Goal: Task Accomplishment & Management: Manage account settings

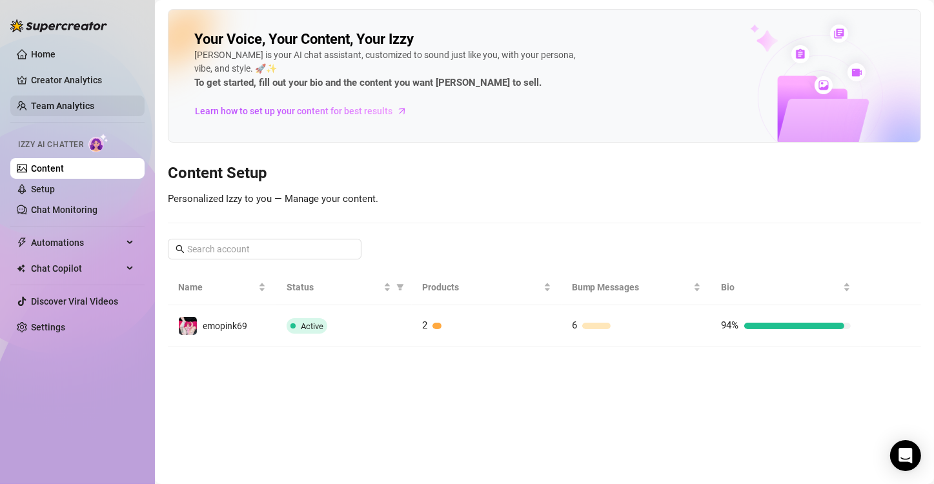
click at [68, 101] on link "Team Analytics" at bounding box center [62, 106] width 63 height 10
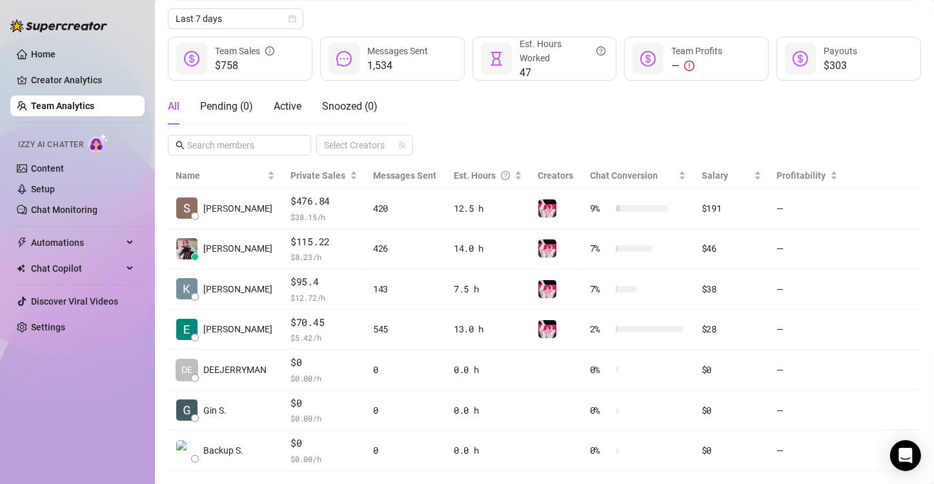
scroll to position [168, 0]
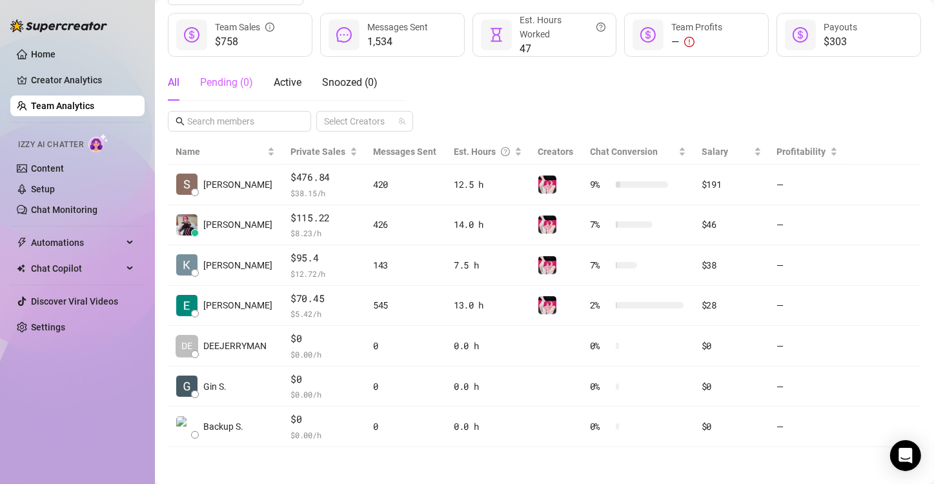
click at [216, 71] on div "Pending ( 0 )" at bounding box center [226, 83] width 53 height 36
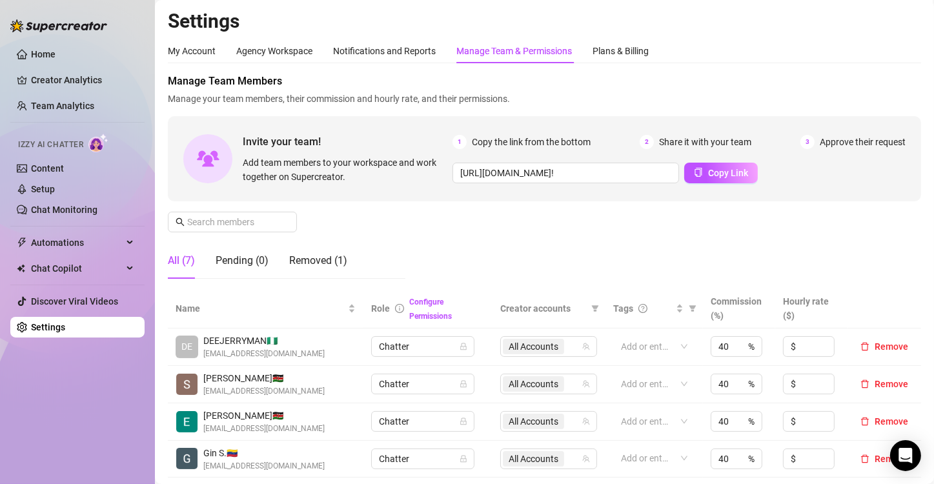
click at [516, 52] on div "Manage Team & Permissions" at bounding box center [514, 51] width 116 height 14
click at [255, 265] on div "Pending (0)" at bounding box center [242, 260] width 53 height 15
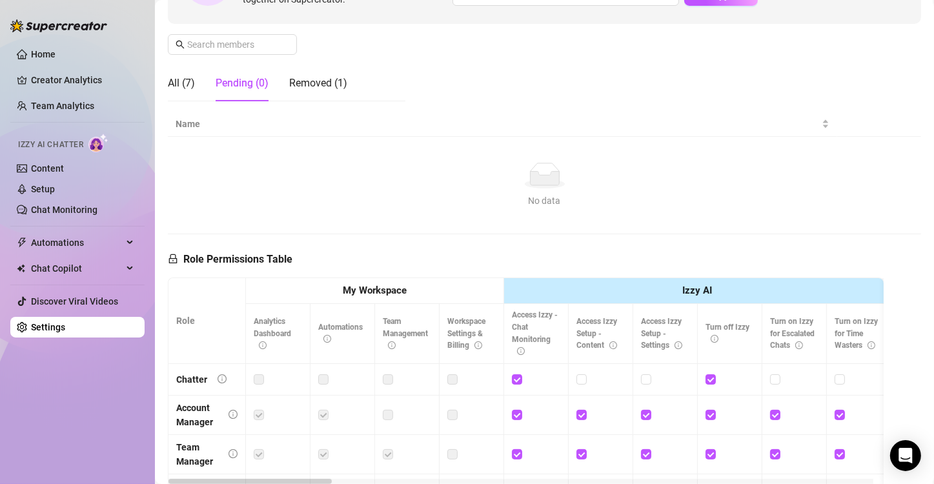
scroll to position [178, 0]
click at [312, 85] on div "Removed (1)" at bounding box center [318, 82] width 58 height 15
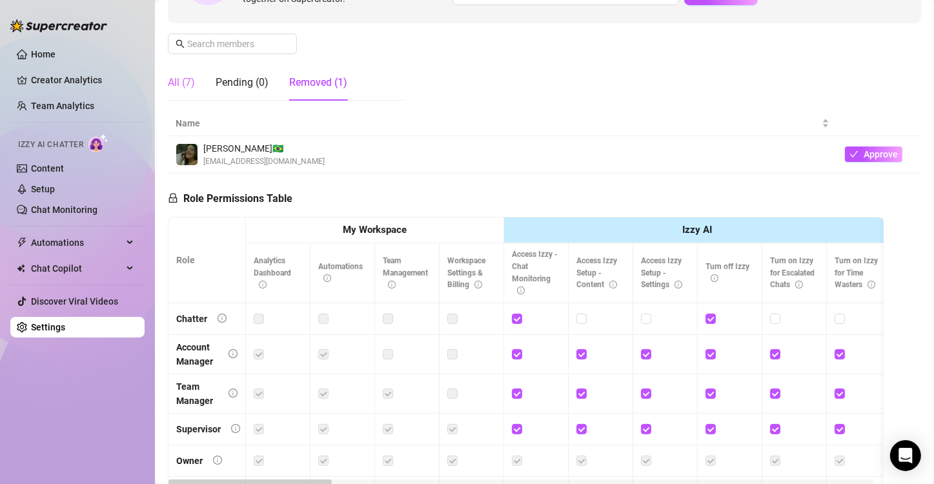
click at [181, 90] on div "All (7)" at bounding box center [181, 83] width 27 height 36
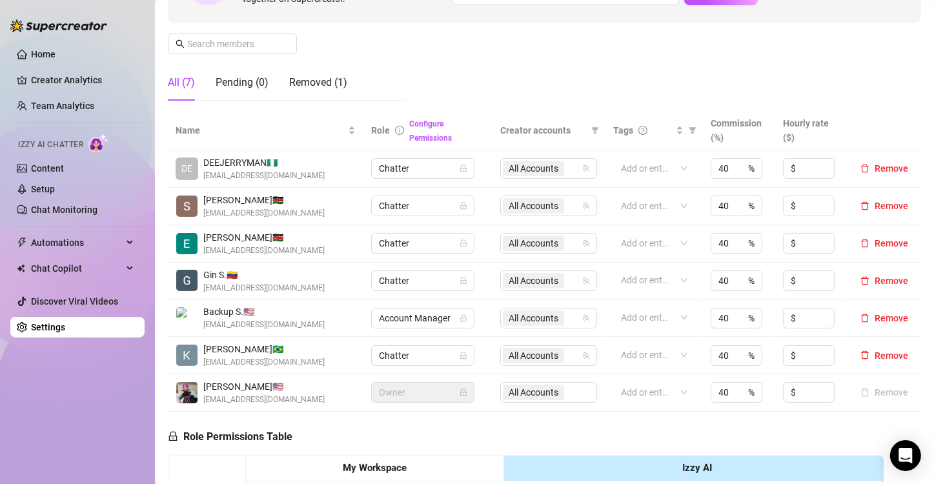
scroll to position [0, 0]
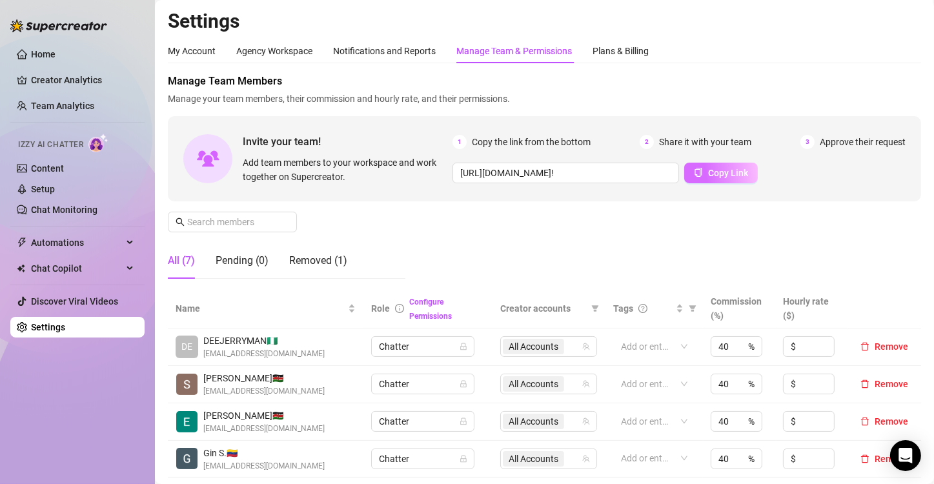
click at [708, 173] on span "Copy Link" at bounding box center [728, 173] width 40 height 10
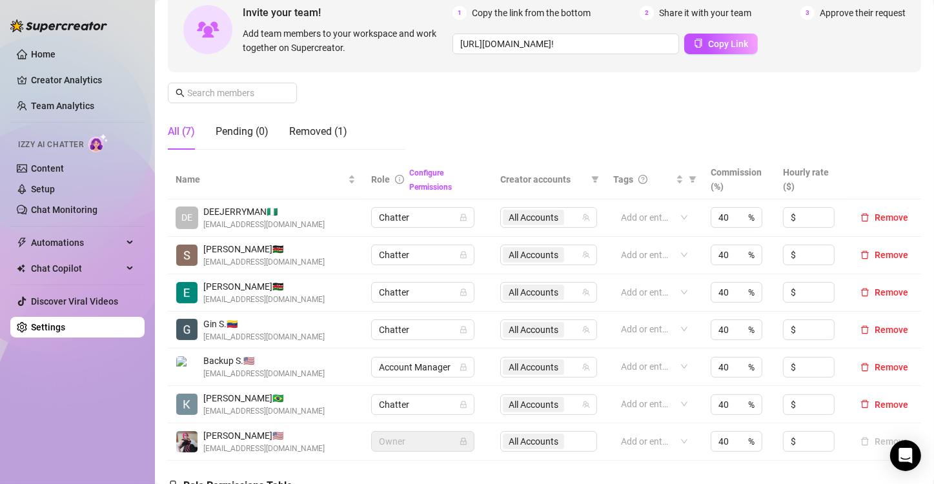
scroll to position [194, 0]
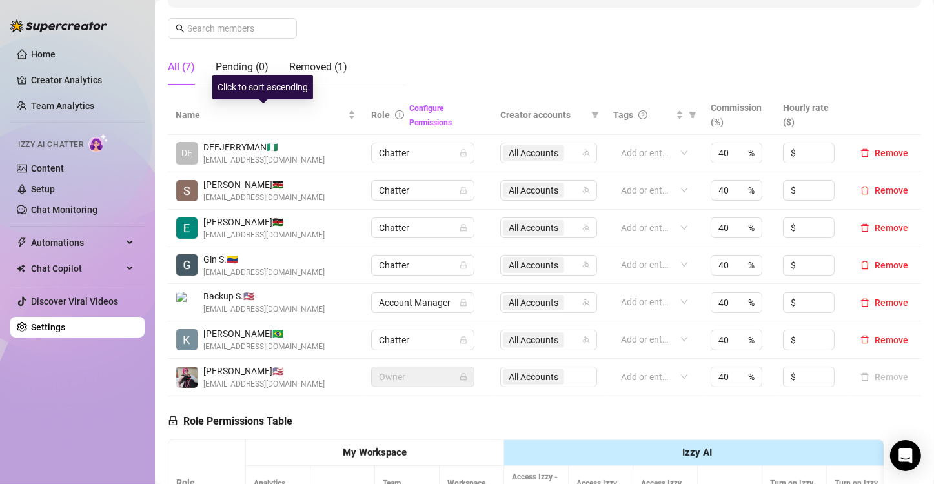
click at [265, 75] on div "Click to sort ascending" at bounding box center [262, 87] width 101 height 25
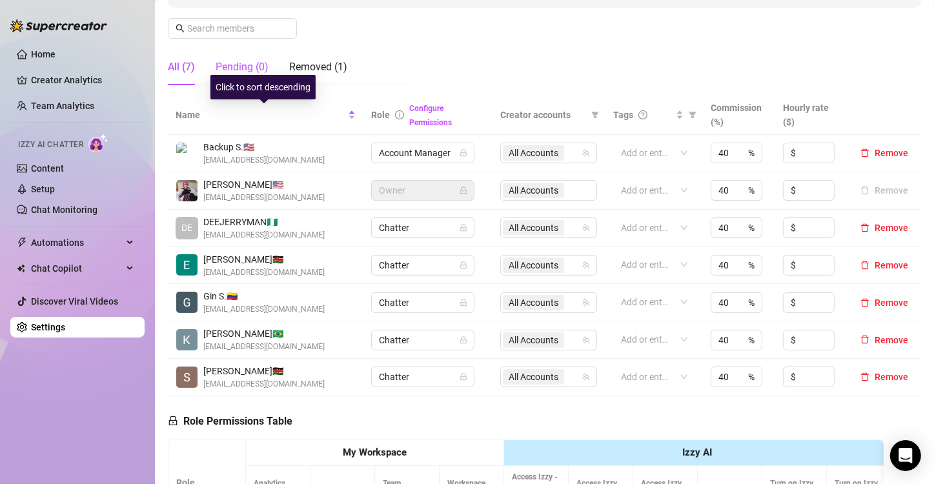
click at [232, 68] on div "Pending (0)" at bounding box center [242, 66] width 53 height 15
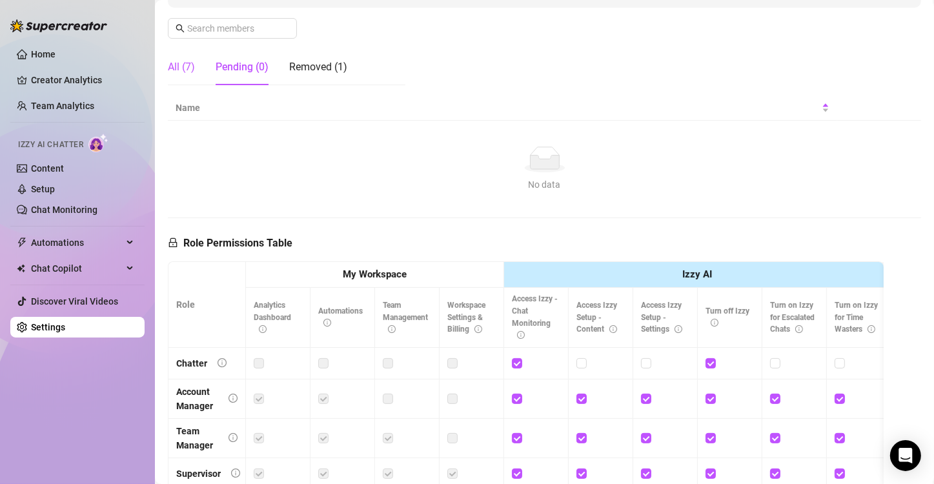
click at [176, 68] on div "All (7)" at bounding box center [181, 66] width 27 height 15
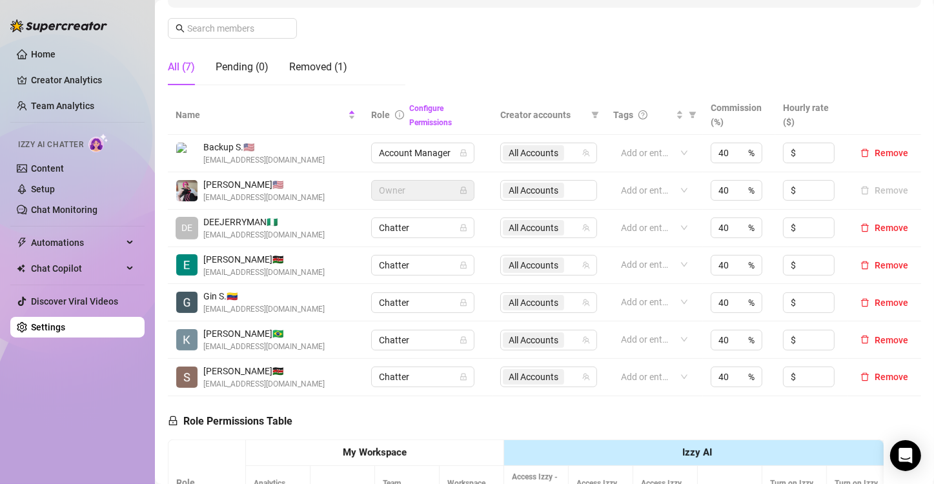
click at [49, 314] on ul "Home Creator Analytics Team Analytics Izzy AI Chatter Content Setup Chat Monito…" at bounding box center [77, 191] width 134 height 304
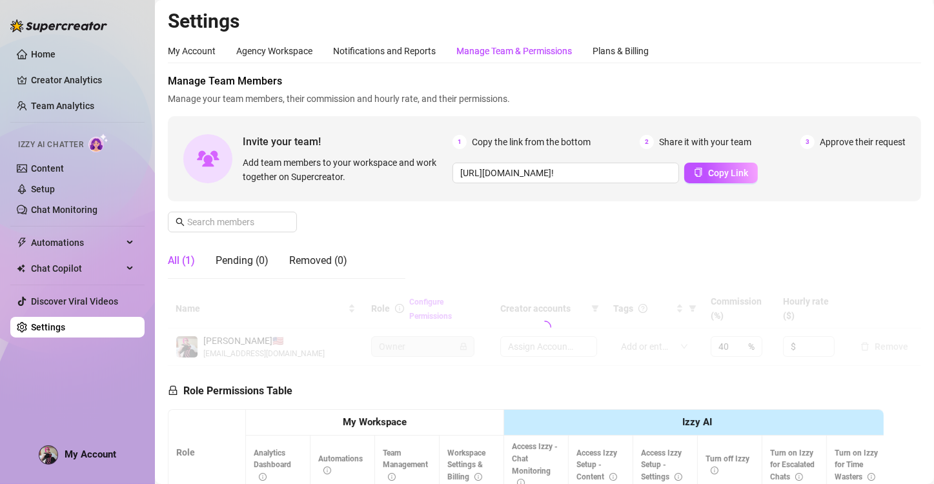
click at [61, 104] on link "Team Analytics" at bounding box center [62, 106] width 63 height 10
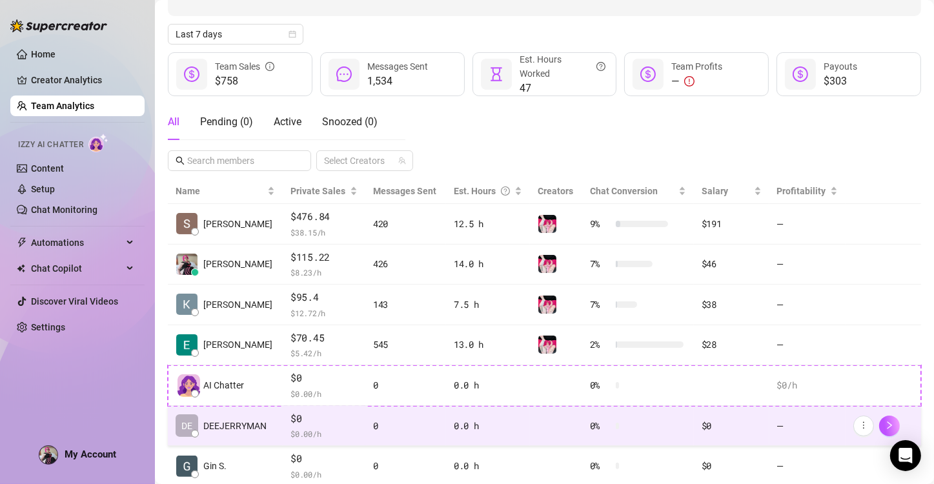
scroll to position [194, 0]
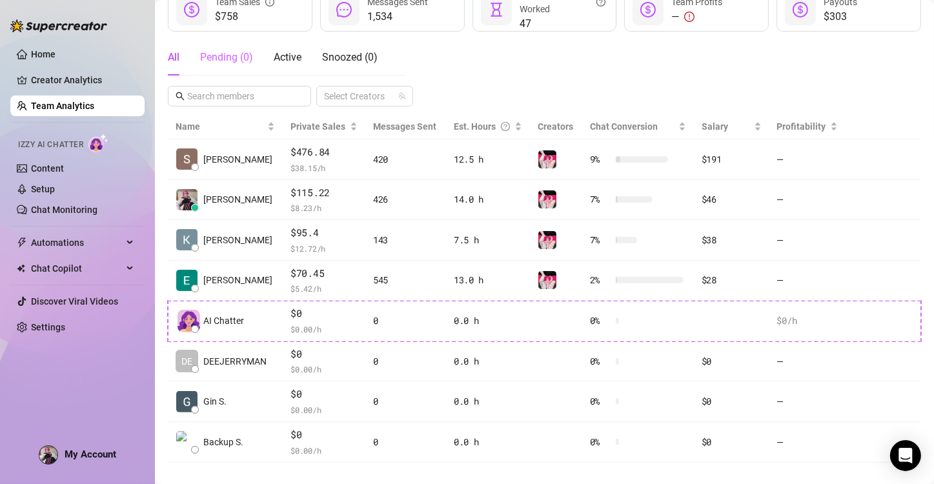
click at [221, 70] on div "Pending ( 0 )" at bounding box center [226, 57] width 53 height 36
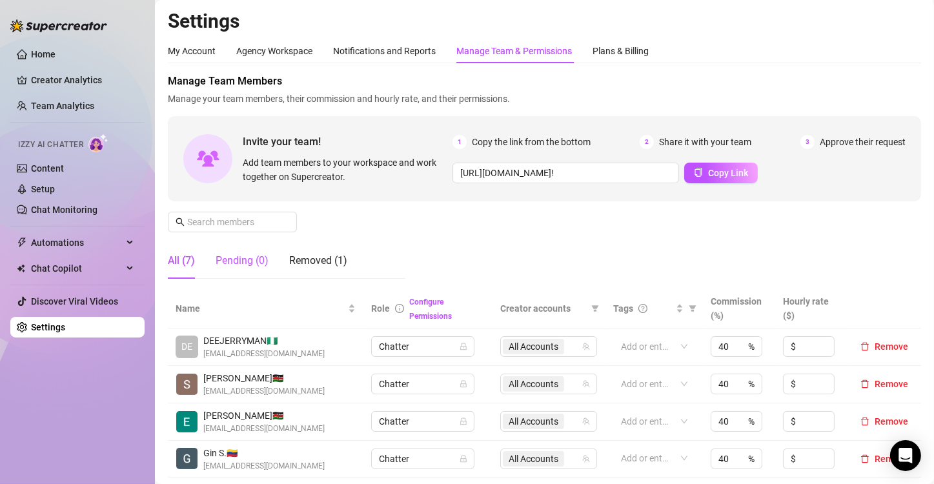
click at [229, 252] on div "Pending (0)" at bounding box center [242, 261] width 53 height 36
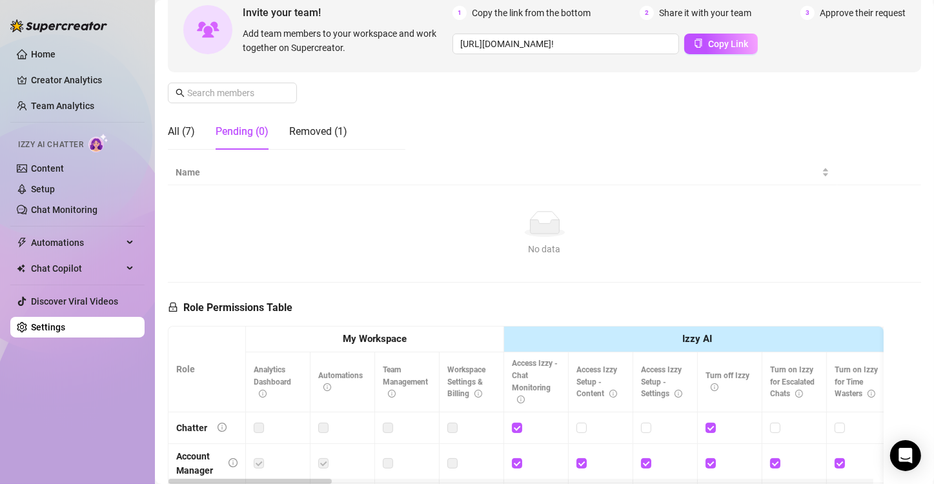
scroll to position [194, 0]
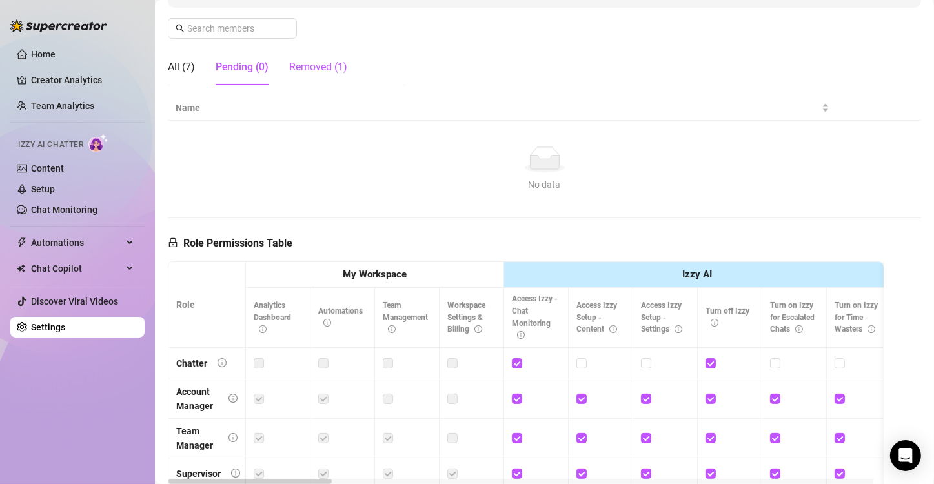
click at [320, 65] on div "Removed (1)" at bounding box center [318, 66] width 58 height 15
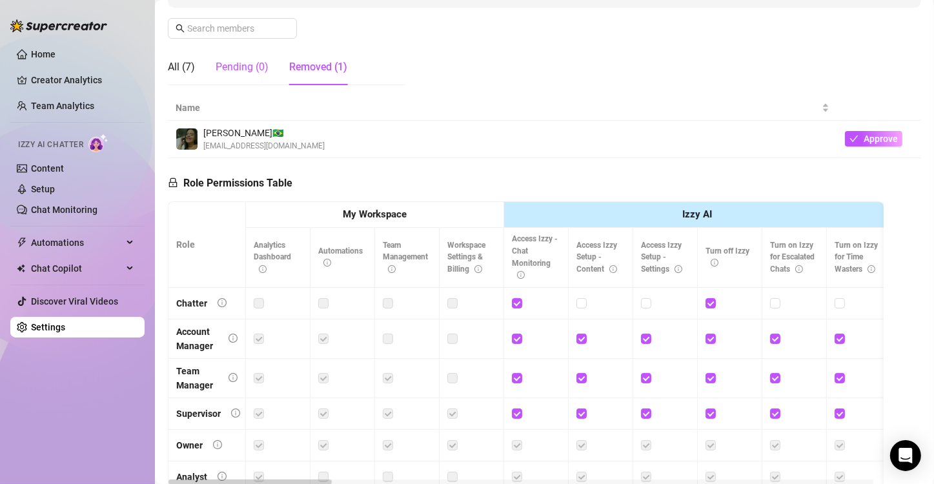
click at [239, 71] on div "Pending (0)" at bounding box center [242, 66] width 53 height 15
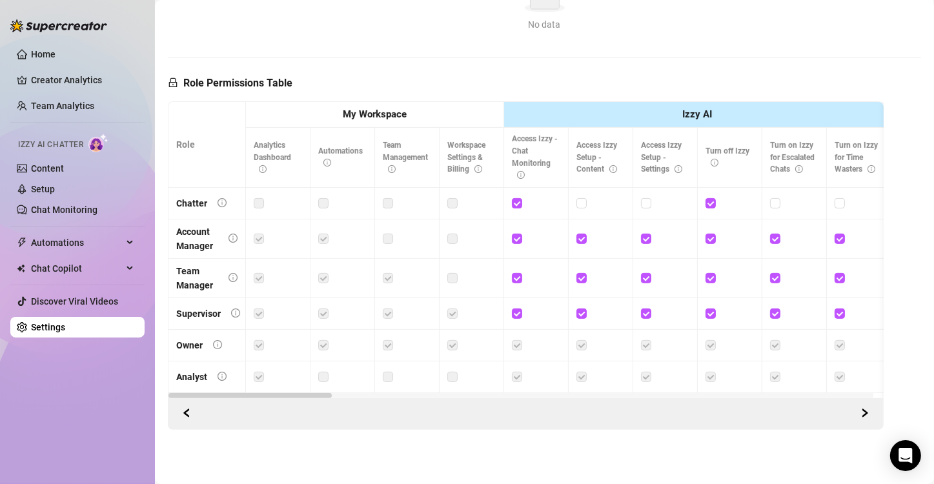
scroll to position [34, 0]
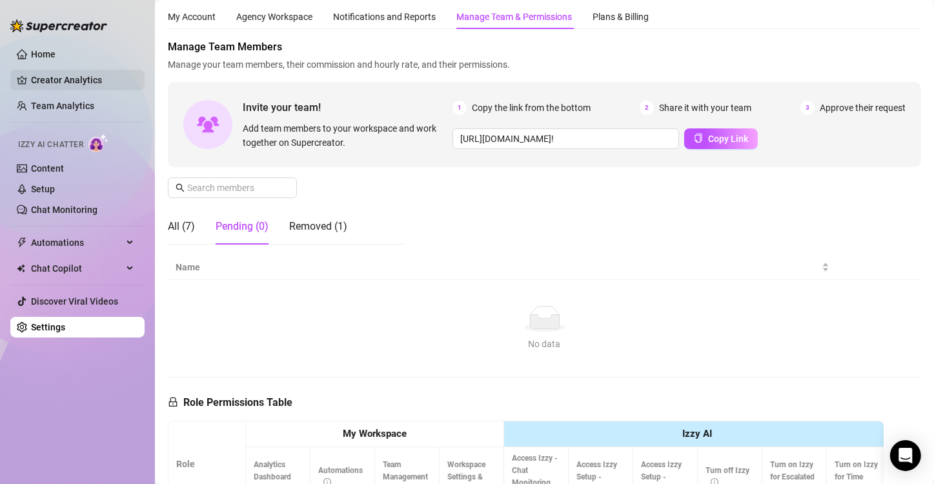
click at [94, 79] on link "Creator Analytics" at bounding box center [82, 80] width 103 height 21
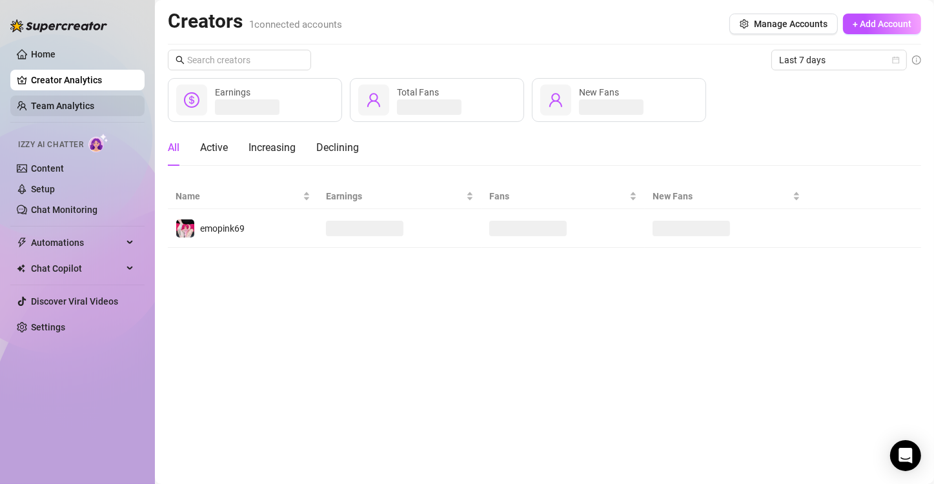
click at [77, 105] on link "Team Analytics" at bounding box center [62, 106] width 63 height 10
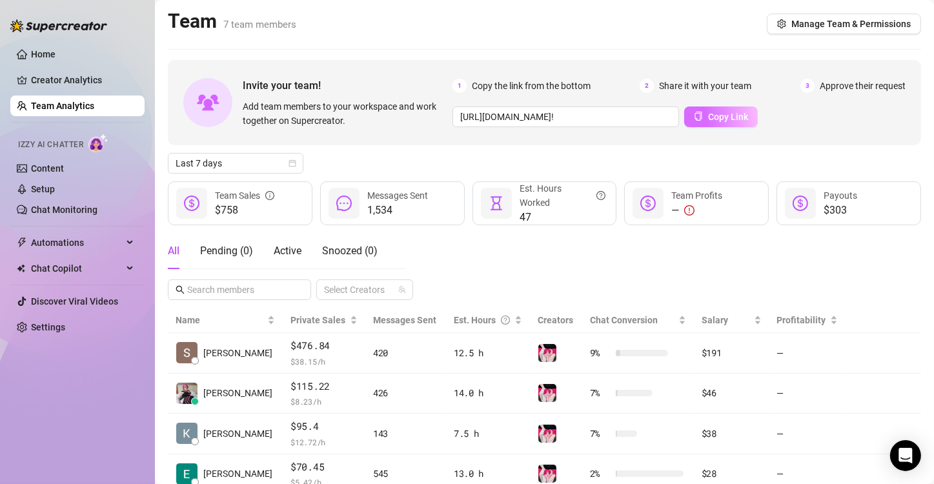
click at [615, 116] on span "Copy Link" at bounding box center [728, 117] width 40 height 10
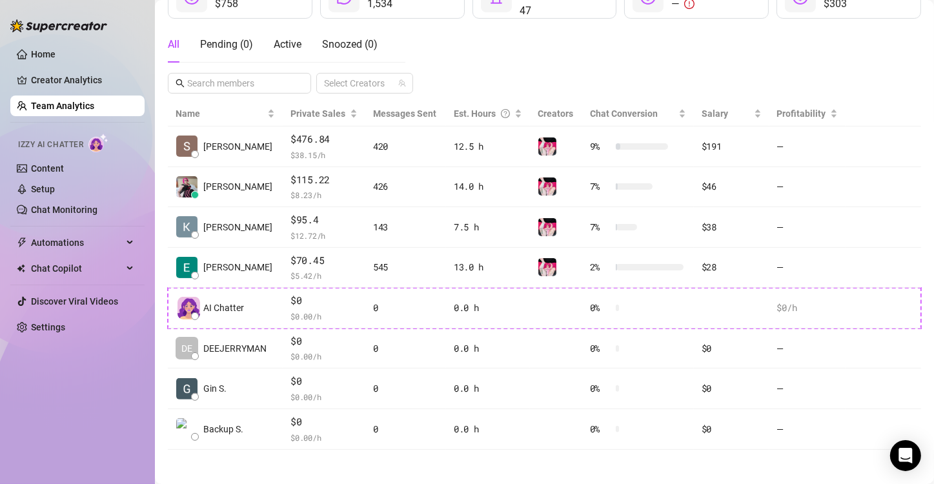
scroll to position [209, 0]
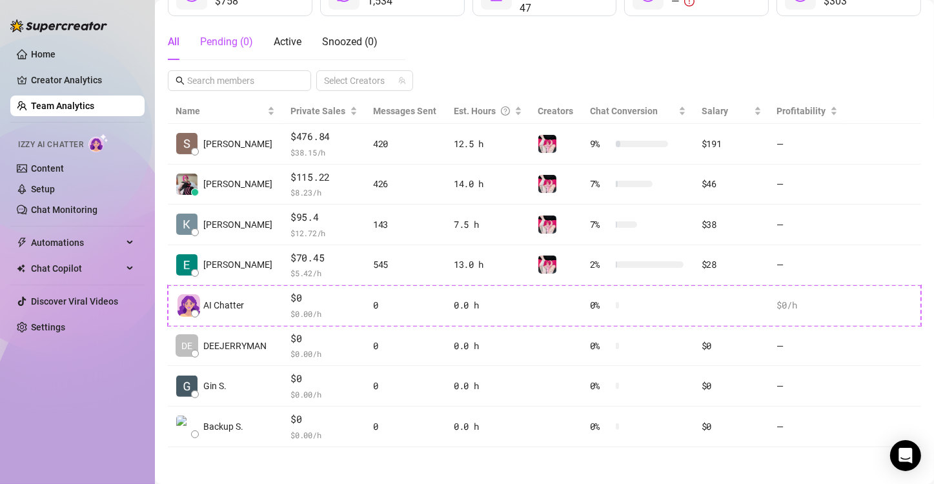
click at [245, 47] on div "Pending ( 0 )" at bounding box center [226, 41] width 53 height 15
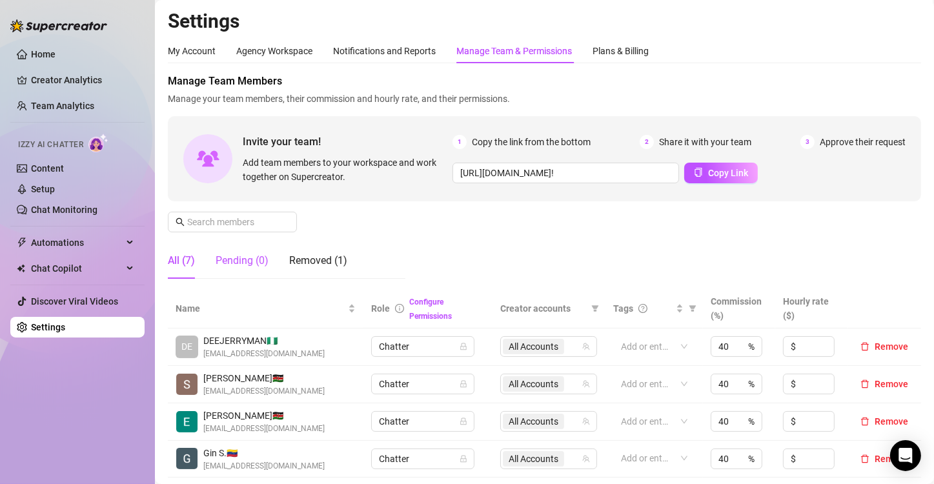
click at [249, 261] on div "Pending (0)" at bounding box center [242, 260] width 53 height 15
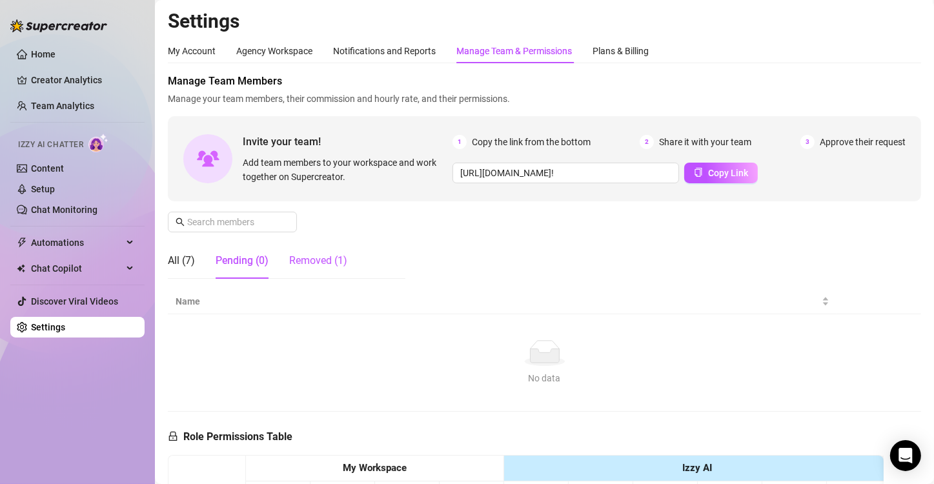
click at [310, 257] on div "Removed (1)" at bounding box center [318, 260] width 58 height 15
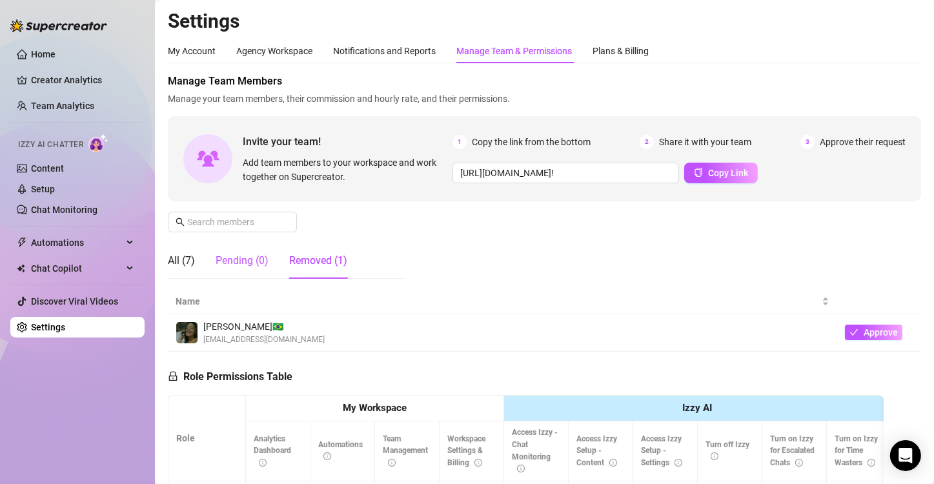
click at [248, 254] on div "Pending (0)" at bounding box center [242, 260] width 53 height 15
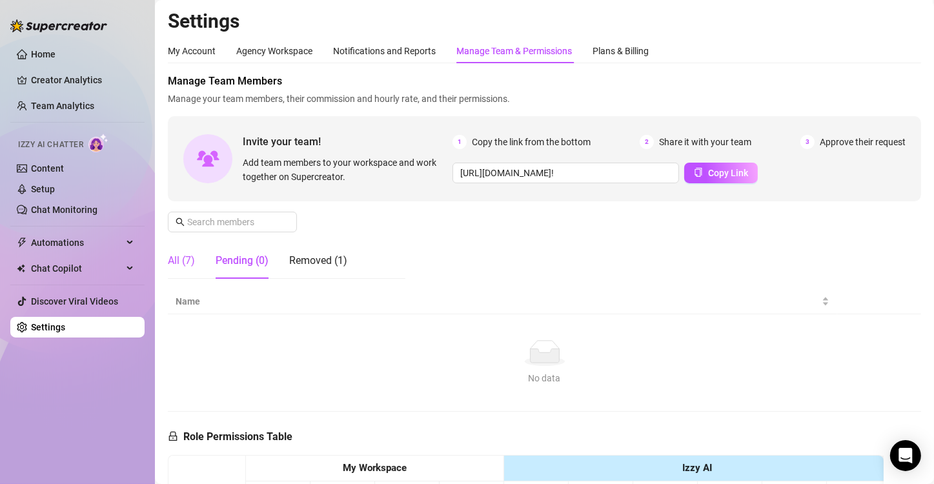
click at [179, 256] on div "All (7)" at bounding box center [181, 260] width 27 height 15
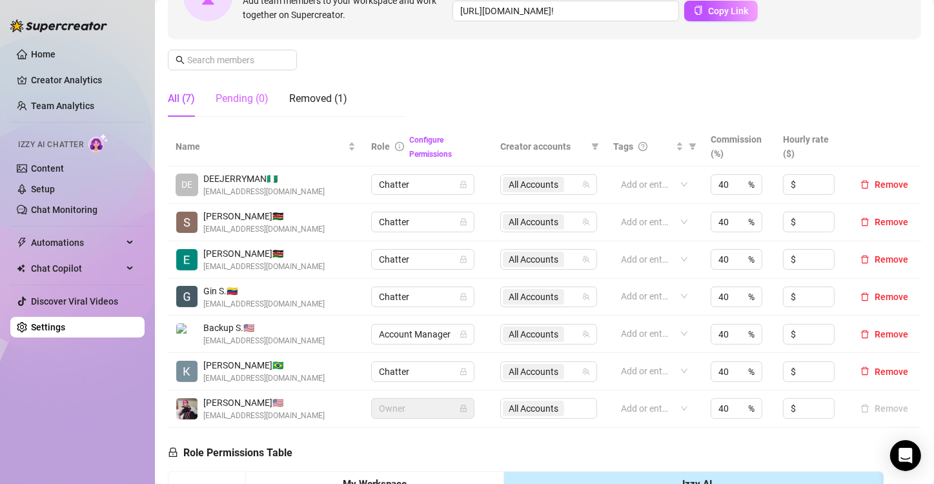
scroll to position [178, 0]
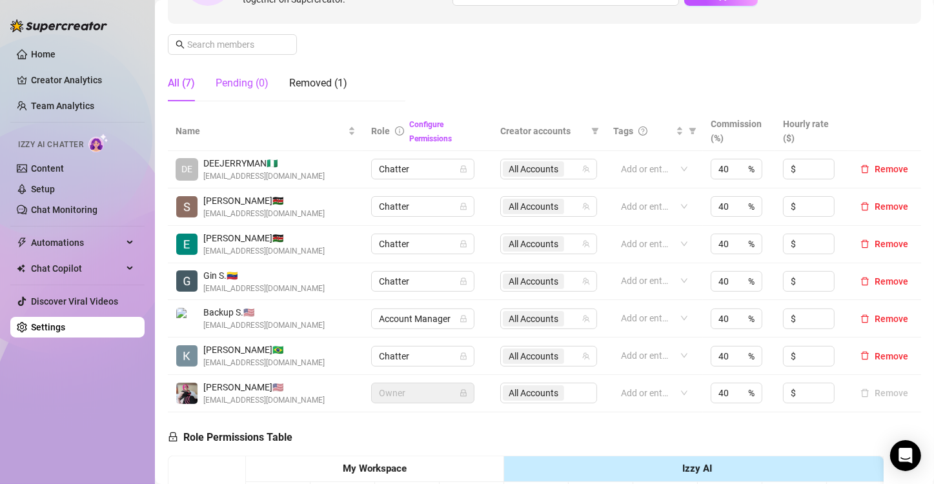
click at [243, 86] on div "Pending (0)" at bounding box center [242, 83] width 53 height 15
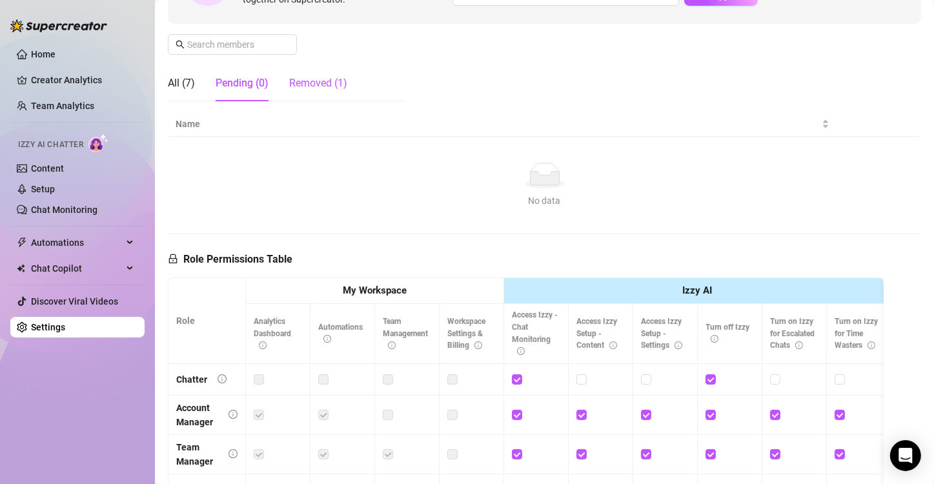
click at [303, 81] on div "Removed (1)" at bounding box center [318, 83] width 58 height 15
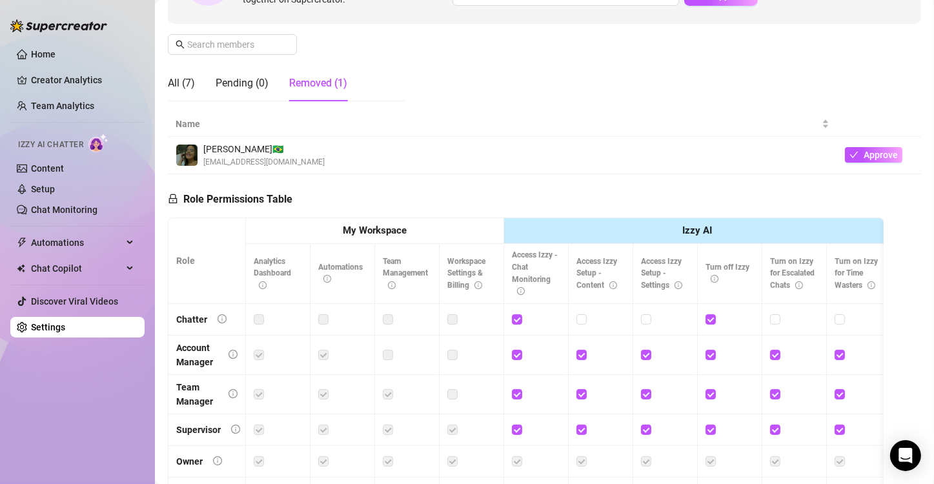
click at [192, 156] on img at bounding box center [186, 155] width 21 height 21
click at [192, 78] on div "All (7)" at bounding box center [181, 83] width 27 height 15
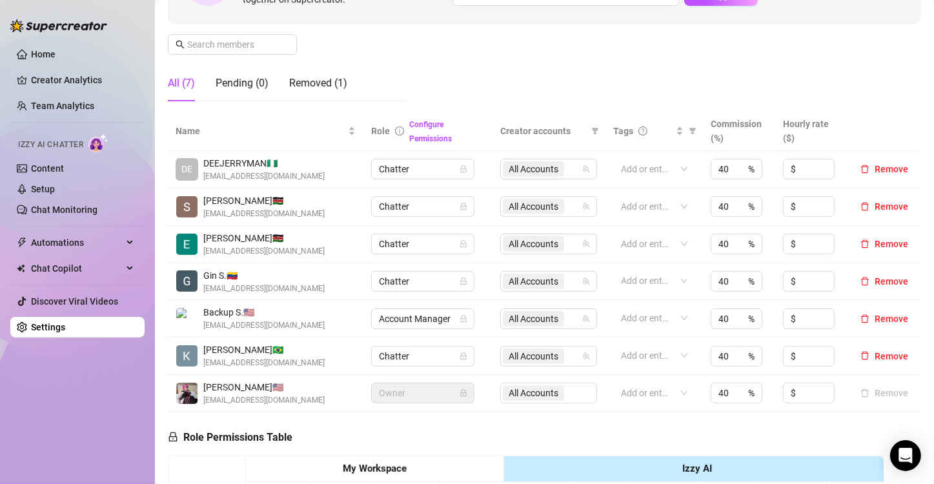
click at [216, 273] on span "Gin S. 🇻🇪" at bounding box center [263, 276] width 121 height 14
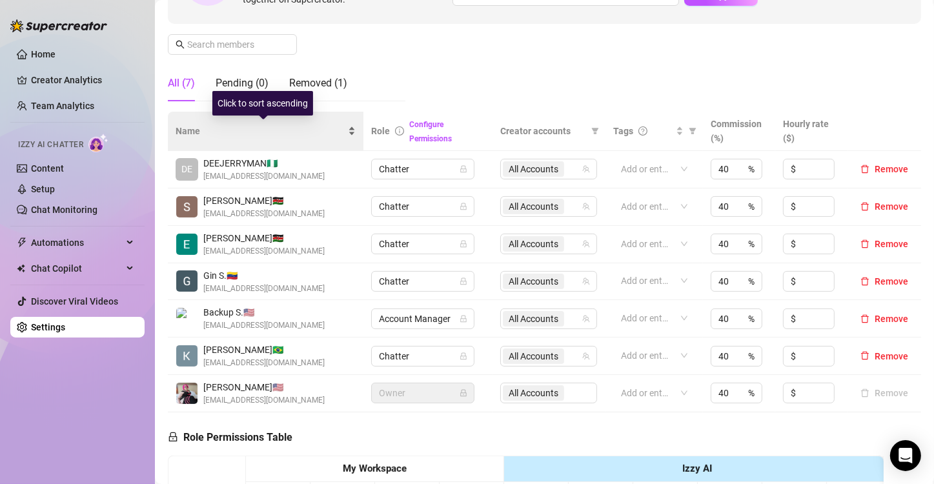
click at [351, 134] on div "Name" at bounding box center [266, 131] width 180 height 14
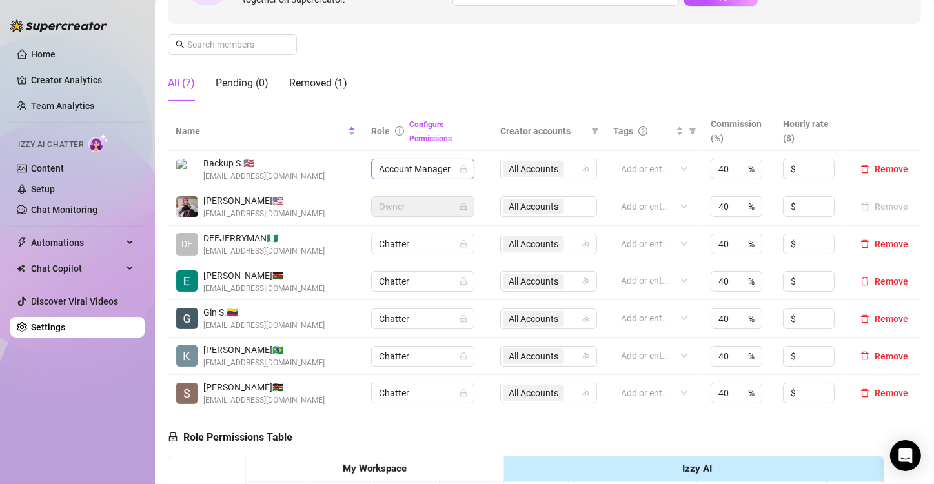
click at [429, 170] on span "Account Manager" at bounding box center [423, 168] width 88 height 19
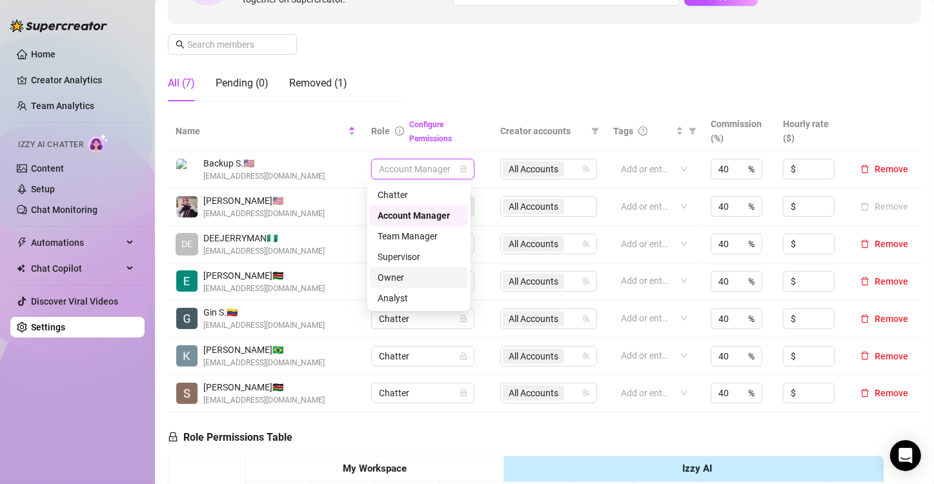
click at [412, 281] on div "Owner" at bounding box center [419, 277] width 83 height 14
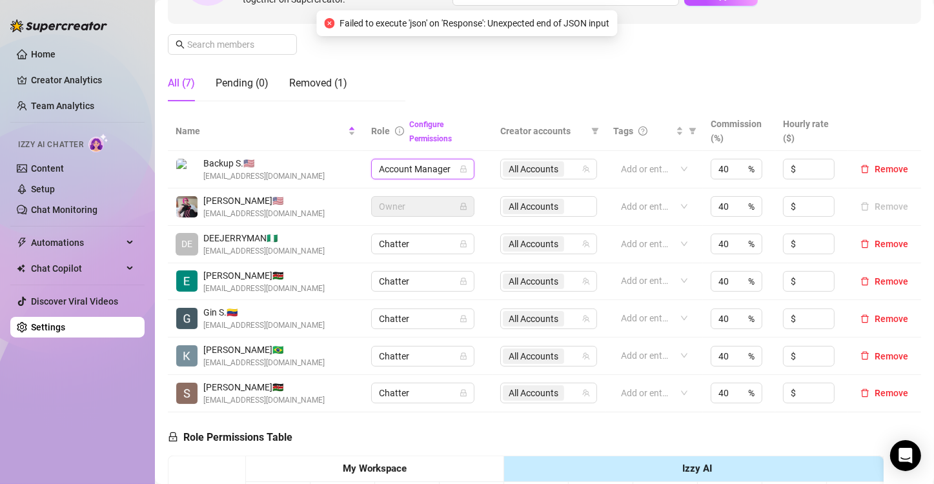
click at [424, 68] on div "Manage Team Members Manage your team members, their commission and hourly rate,…" at bounding box center [544, 4] width 753 height 216
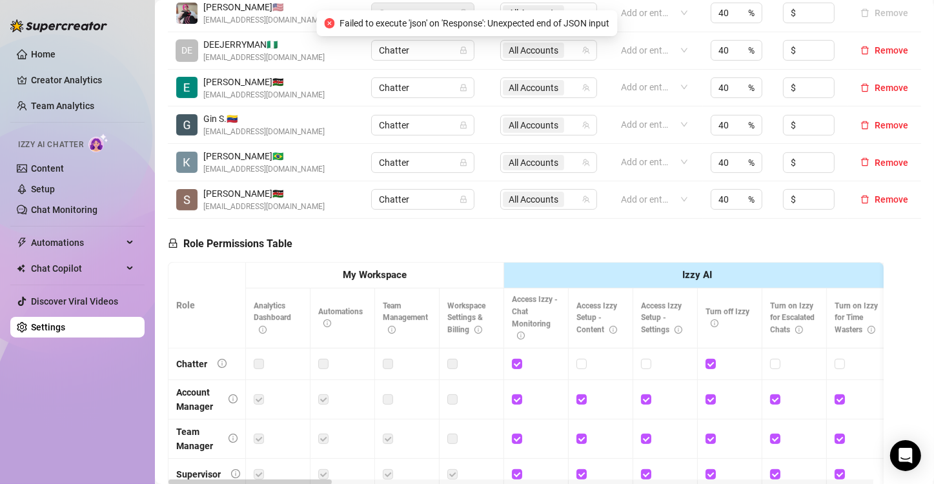
scroll to position [48, 0]
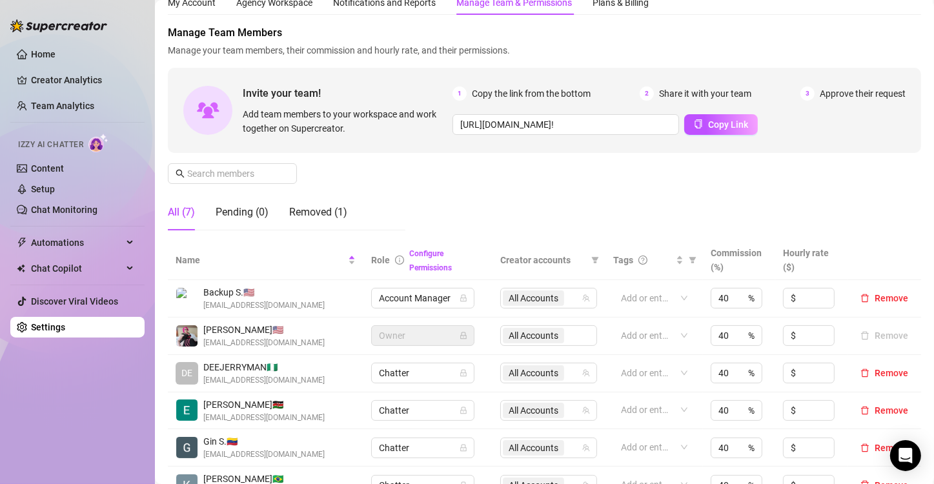
drag, startPoint x: 443, startPoint y: 192, endPoint x: 402, endPoint y: 198, distance: 41.0
click at [441, 192] on div "Manage Team Members Manage your team members, their commission and hourly rate,…" at bounding box center [544, 133] width 753 height 216
click at [48, 163] on link "Content" at bounding box center [47, 168] width 33 height 10
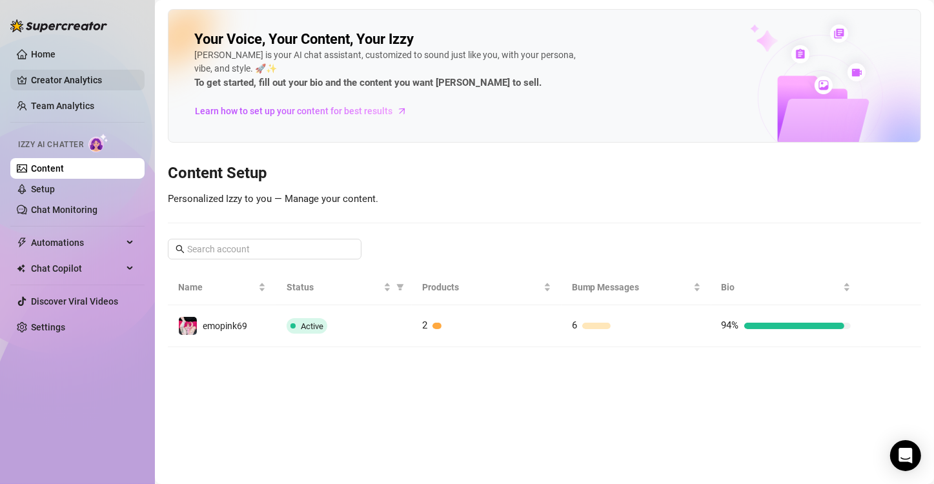
click at [84, 79] on link "Creator Analytics" at bounding box center [82, 80] width 103 height 21
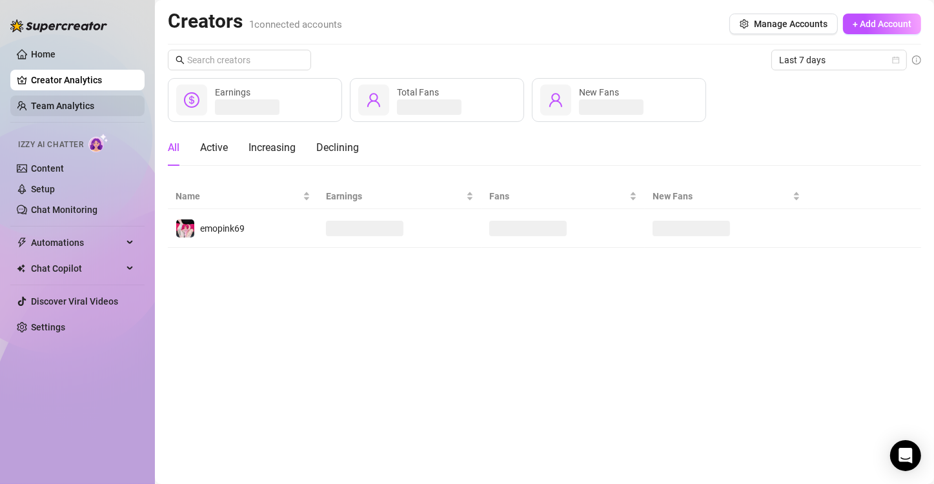
click at [74, 106] on link "Team Analytics" at bounding box center [62, 106] width 63 height 10
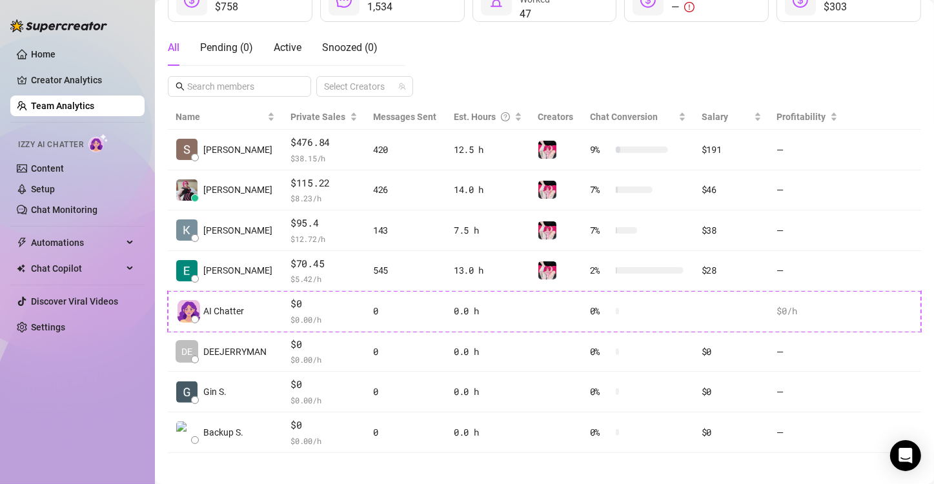
scroll to position [204, 0]
click at [54, 54] on link "Home" at bounding box center [43, 54] width 25 height 10
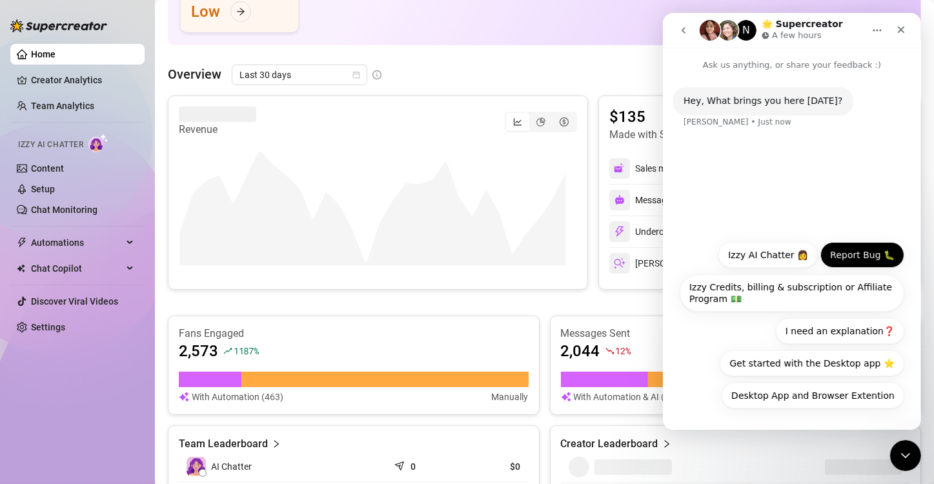
click at [857, 254] on button "Report Bug 🐛" at bounding box center [862, 255] width 84 height 26
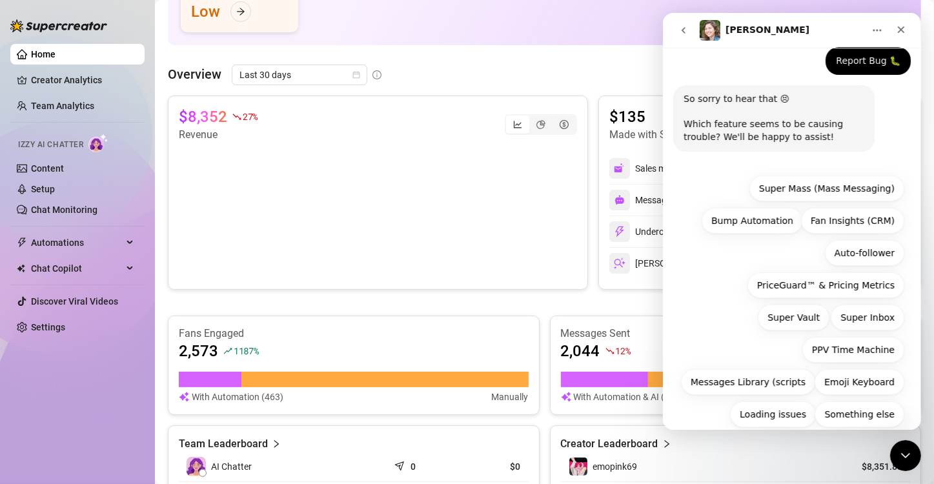
scroll to position [96, 0]
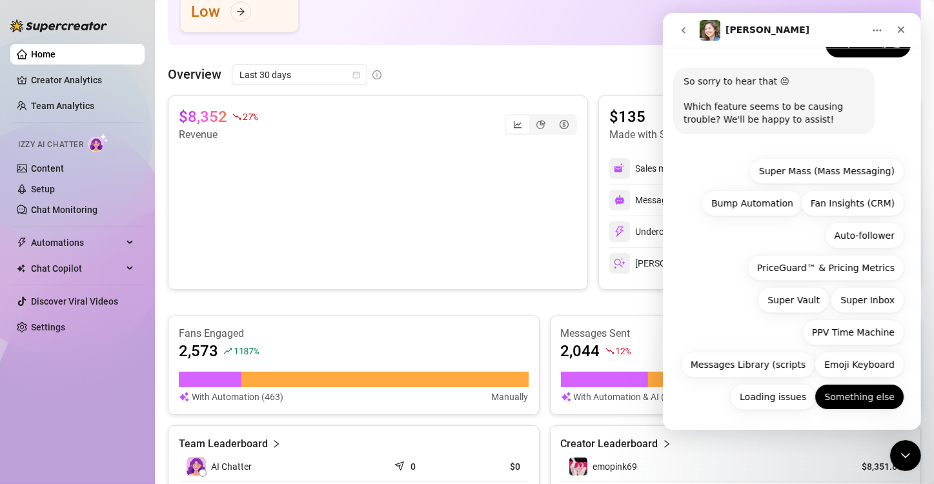
click at [851, 394] on button "Something else" at bounding box center [859, 397] width 90 height 26
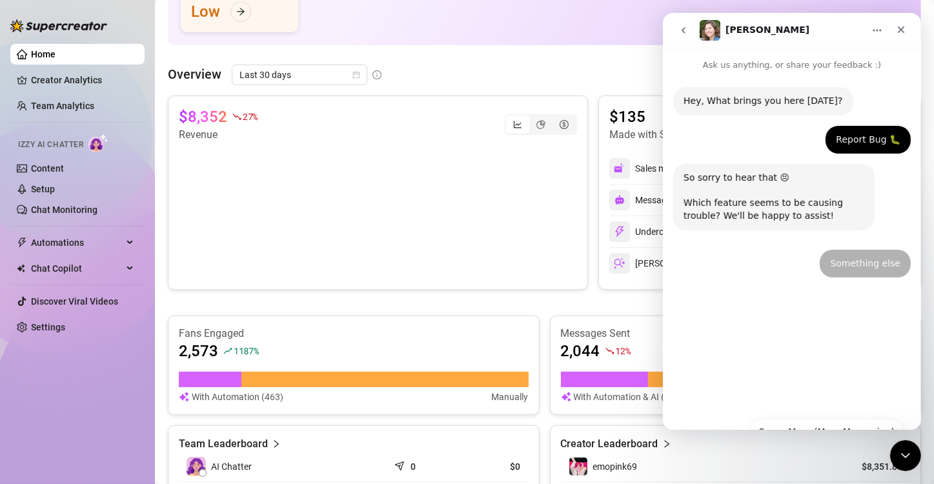
scroll to position [0, 0]
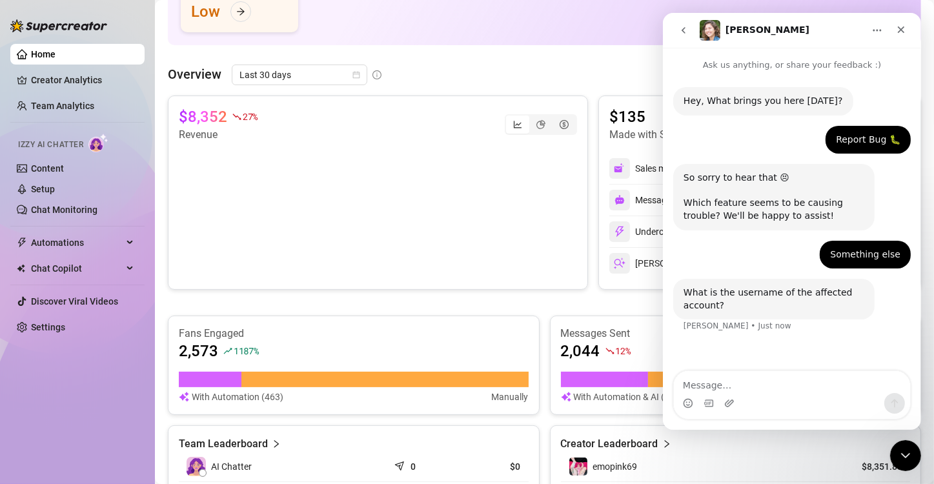
click at [729, 387] on textarea "Message…" at bounding box center [791, 382] width 236 height 22
type textarea "E"
type textarea "t"
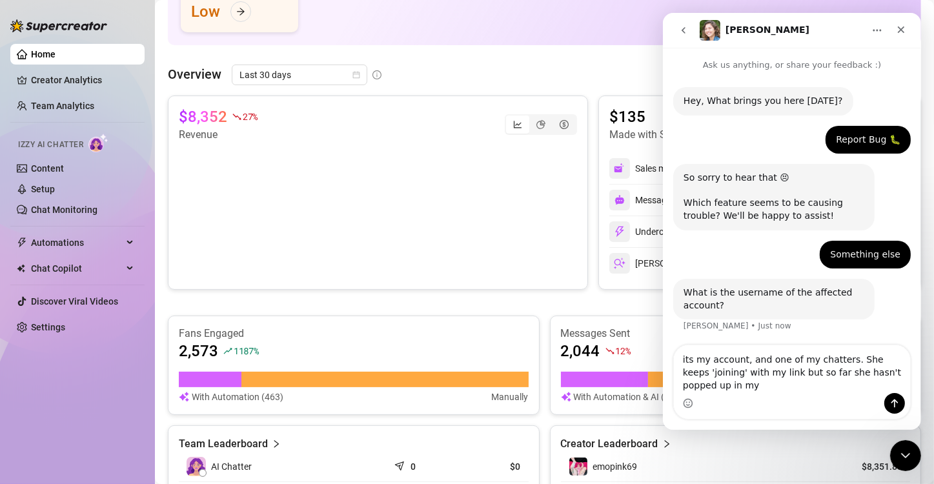
scroll to position [1, 0]
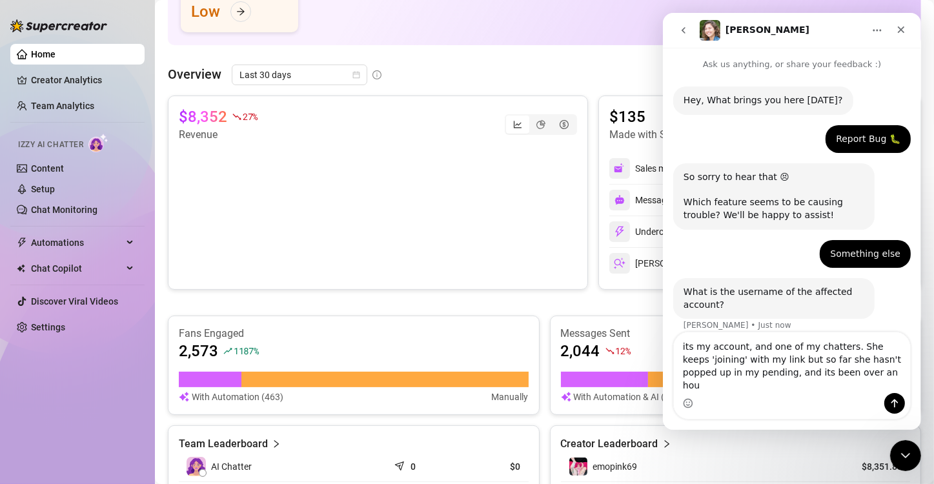
type textarea "its my account, and one of my chatters. She keeps 'joining' with my link but so…"
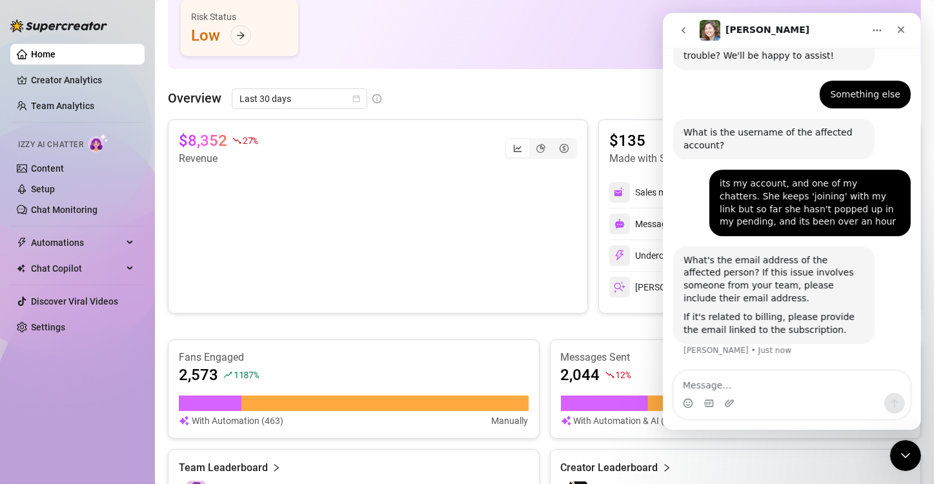
scroll to position [0, 0]
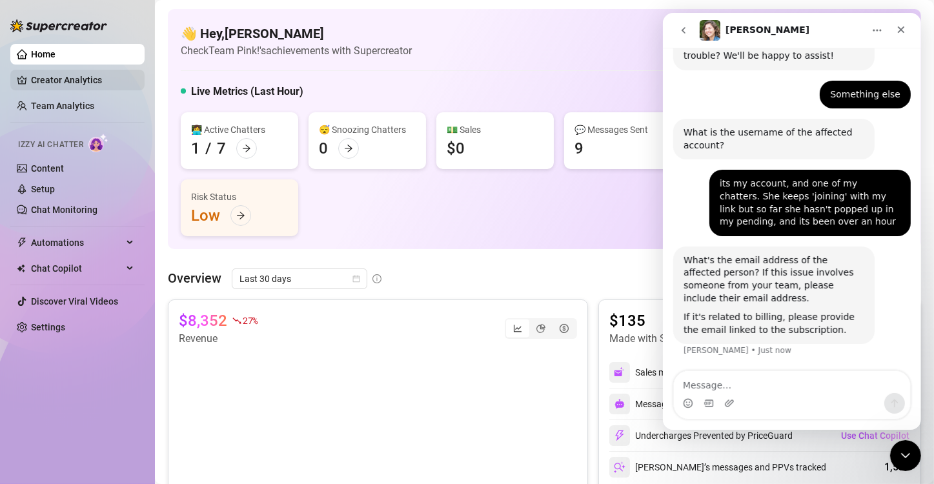
click at [55, 80] on link "Creator Analytics" at bounding box center [82, 80] width 103 height 21
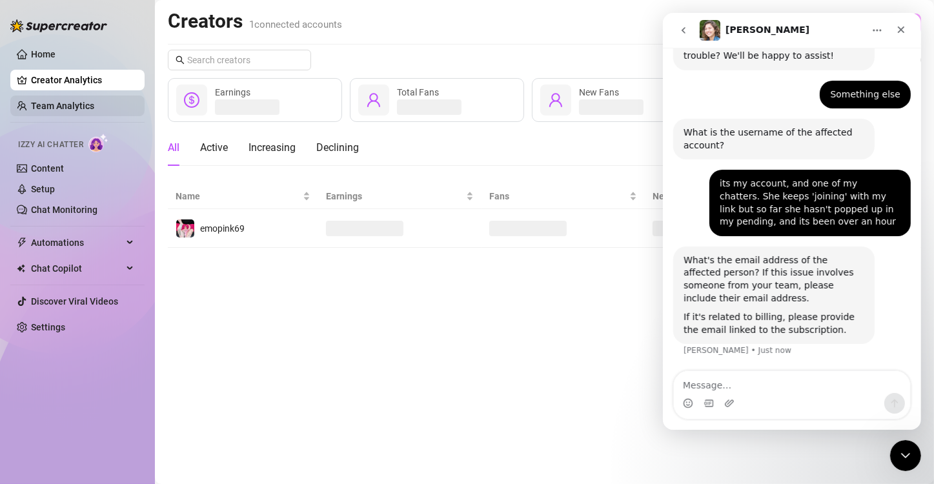
click at [59, 107] on link "Team Analytics" at bounding box center [62, 106] width 63 height 10
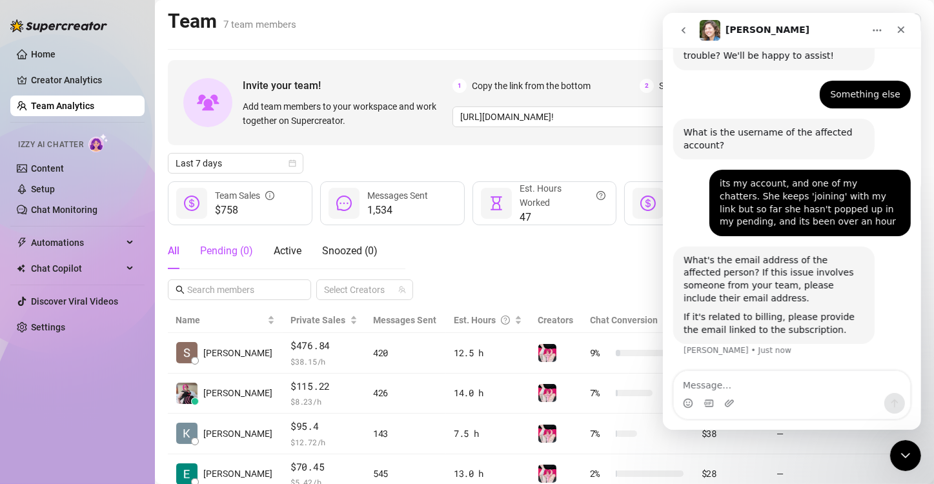
click at [222, 244] on div "Pending ( 0 )" at bounding box center [226, 250] width 53 height 15
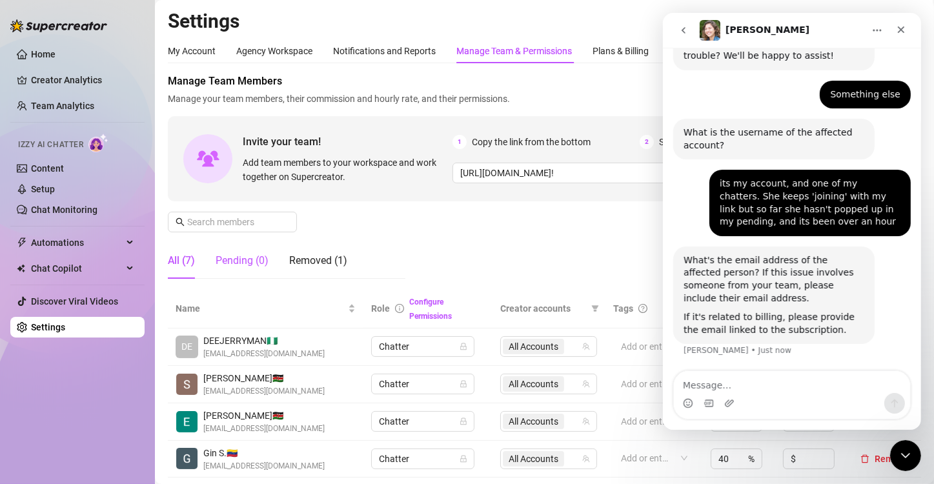
click at [242, 258] on div "Pending (0)" at bounding box center [242, 260] width 53 height 15
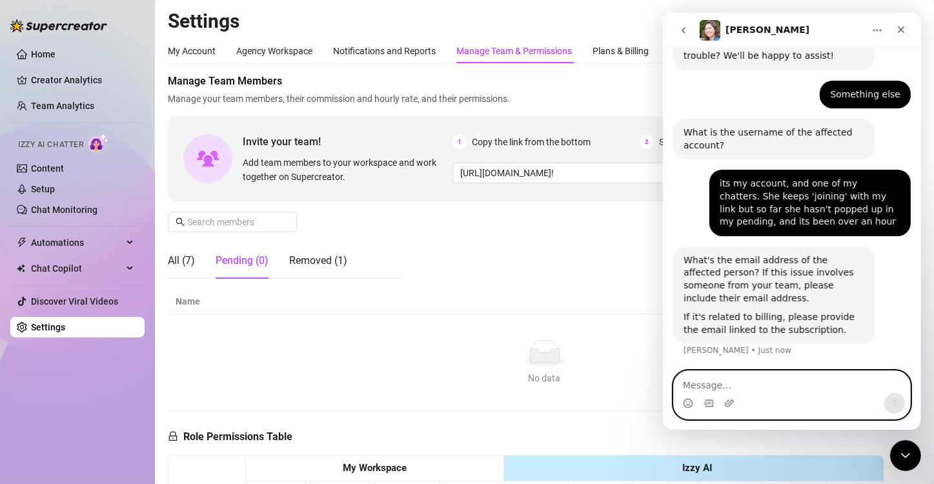
click at [726, 385] on textarea "Message…" at bounding box center [791, 382] width 236 height 22
paste textarea "[EMAIL_ADDRESS][DOMAIN_NAME]"
type textarea "isabela.santosluiz@gmail.com is the chatter"
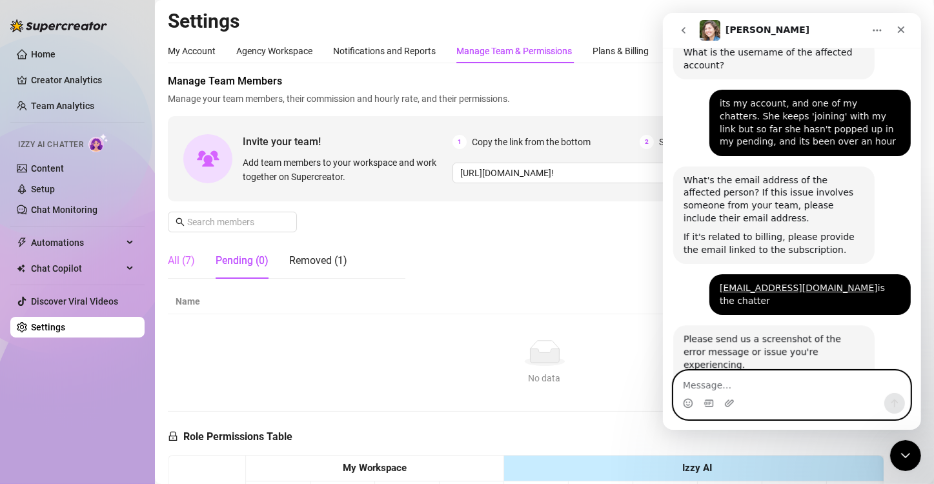
scroll to position [332, 0]
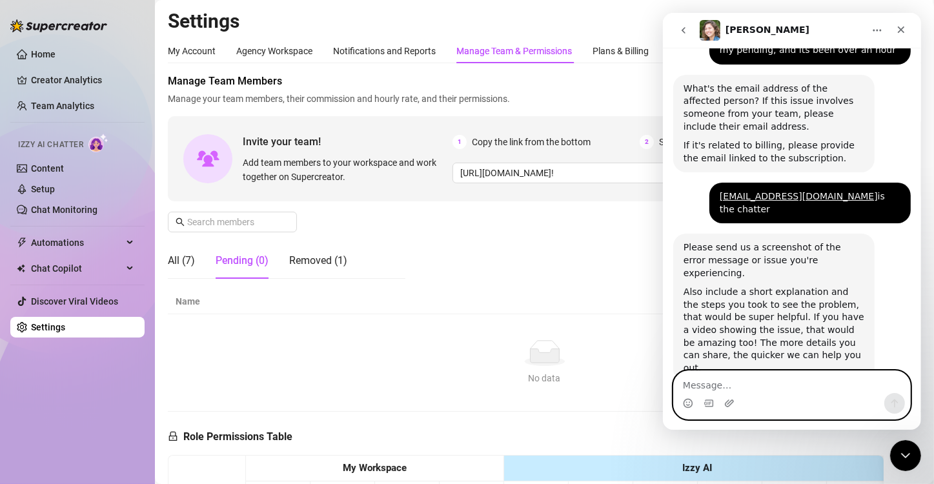
click at [751, 387] on textarea "Message…" at bounding box center [791, 382] width 236 height 22
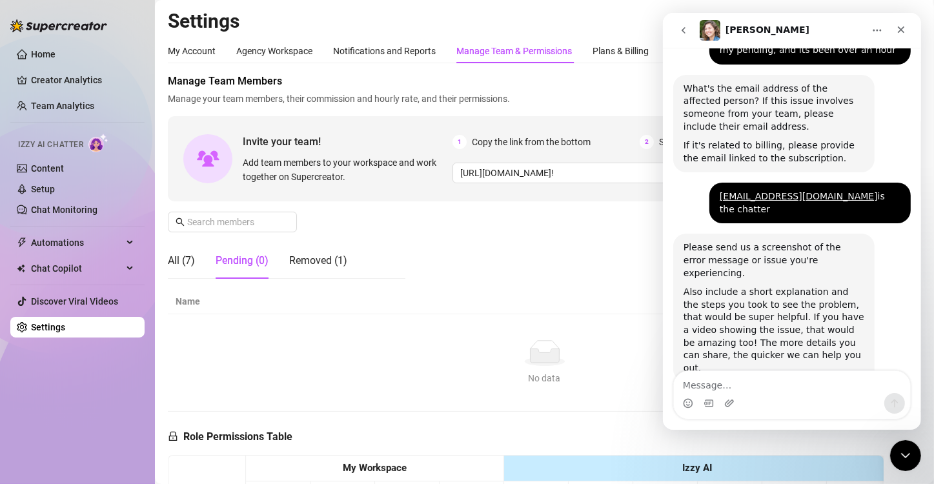
click at [902, 239] on div "Please send us a screenshot of the error message or issue you're experiencing. …" at bounding box center [792, 322] width 238 height 177
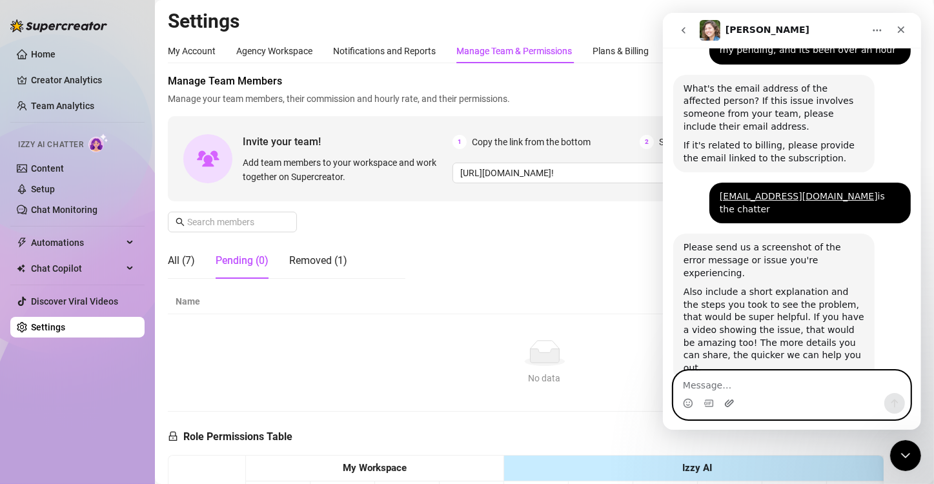
click at [729, 405] on icon "Upload attachment" at bounding box center [729, 403] width 10 height 10
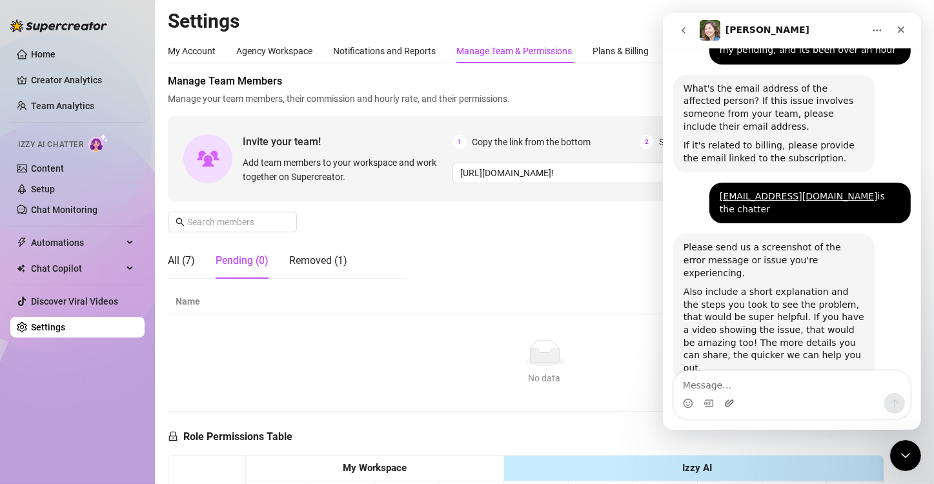
scroll to position [454, 0]
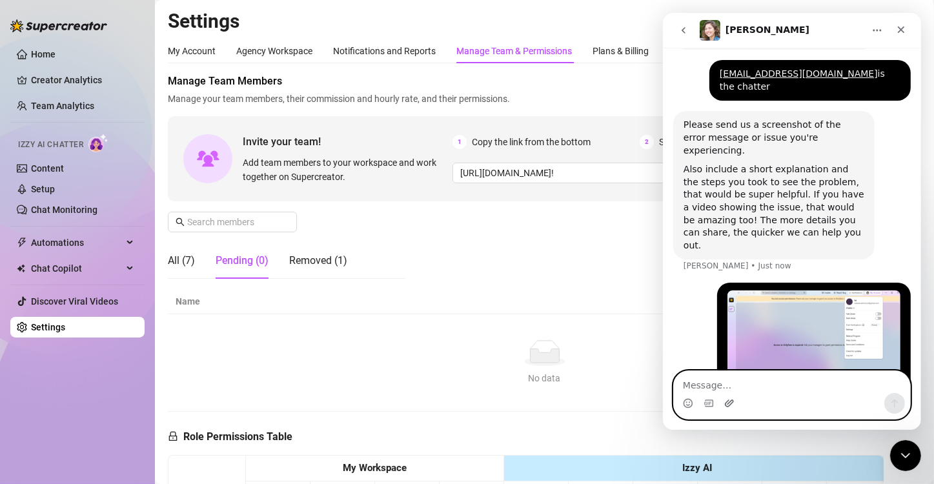
click at [729, 401] on icon "Upload attachment" at bounding box center [729, 403] width 10 height 10
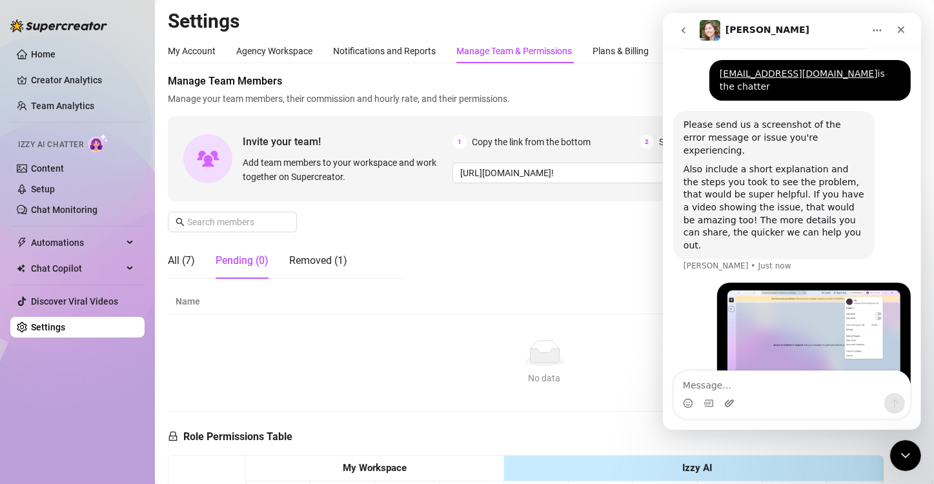
scroll to position [569, 0]
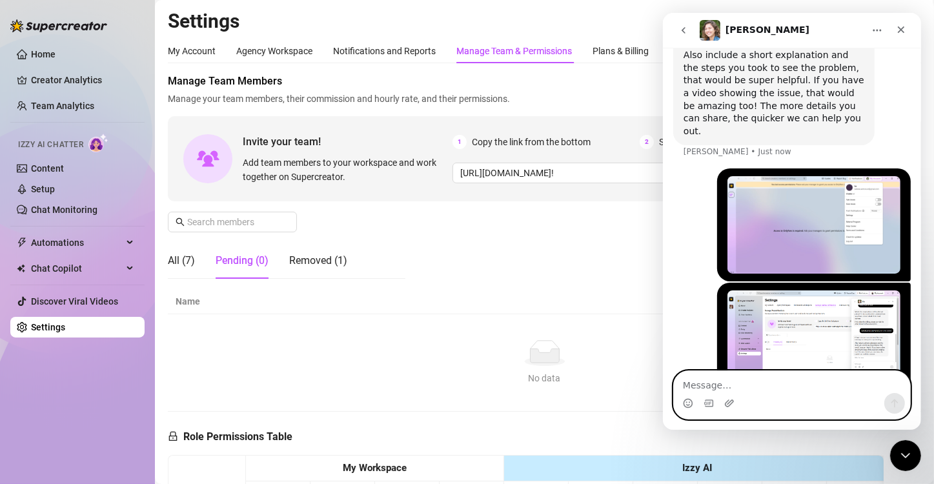
click at [729, 378] on textarea "Message…" at bounding box center [791, 382] width 236 height 22
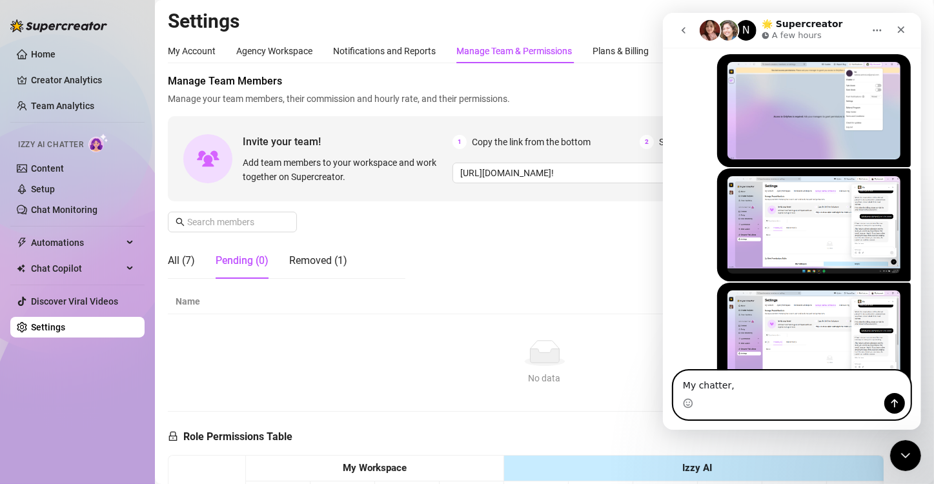
paste textarea "Message…"
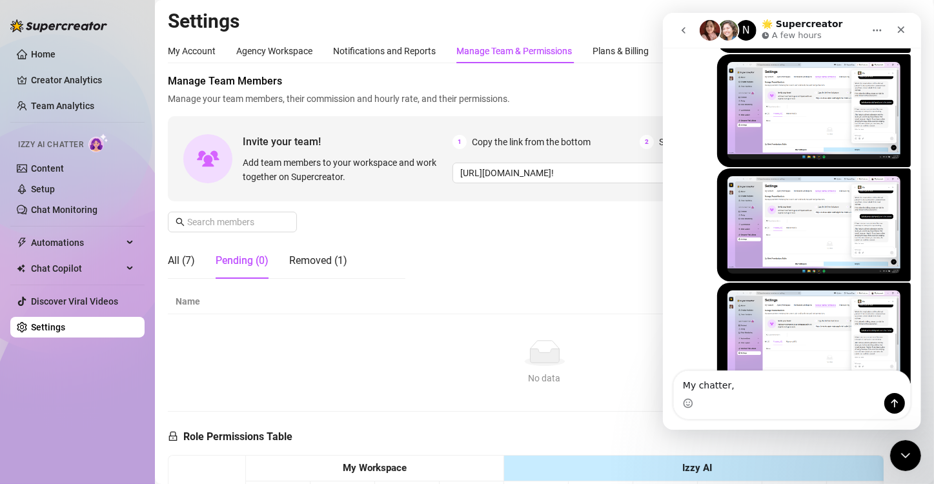
click at [799, 332] on img "Britney says…" at bounding box center [813, 338] width 173 height 97
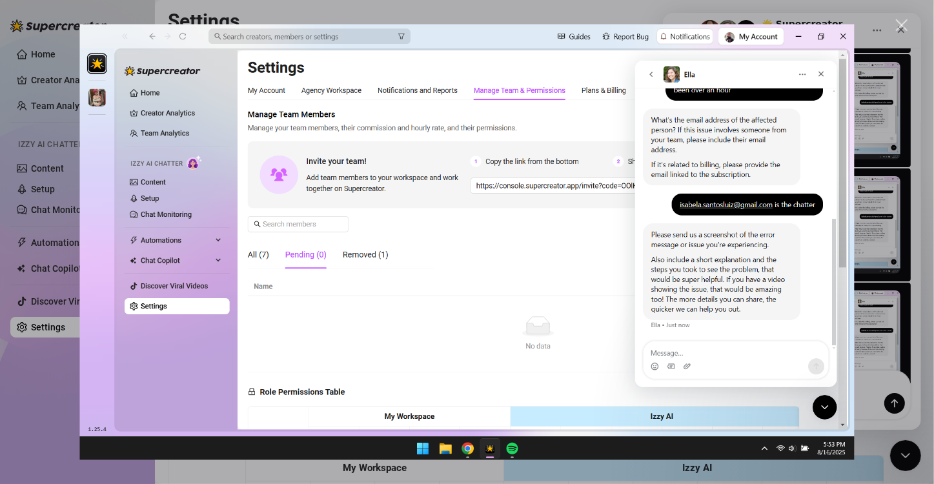
scroll to position [0, 0]
click at [878, 338] on div "Intercom messenger" at bounding box center [467, 242] width 934 height 484
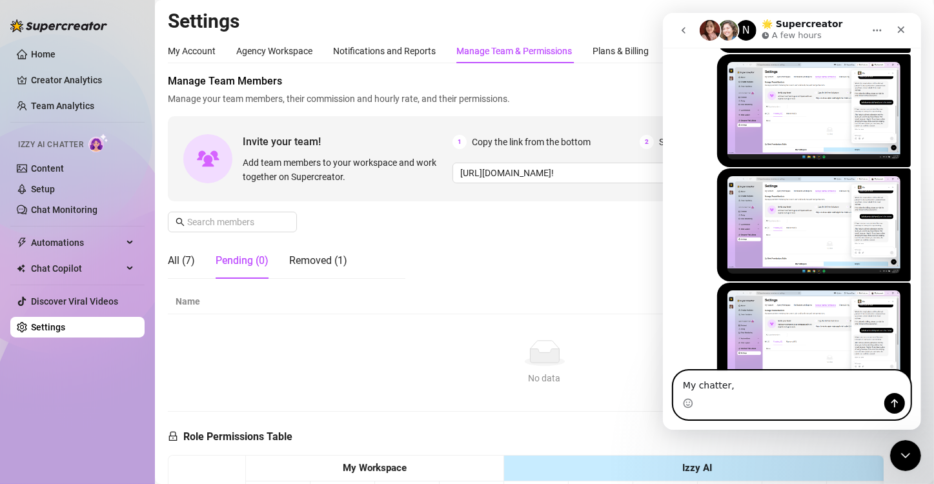
drag, startPoint x: 758, startPoint y: 378, endPoint x: 545, endPoint y: 363, distance: 213.5
click html "N 🌟 Supercreator A few hours Ask us anything, or share your feedback :) Hey, Wh…"
type textarea "OOPS sorry"
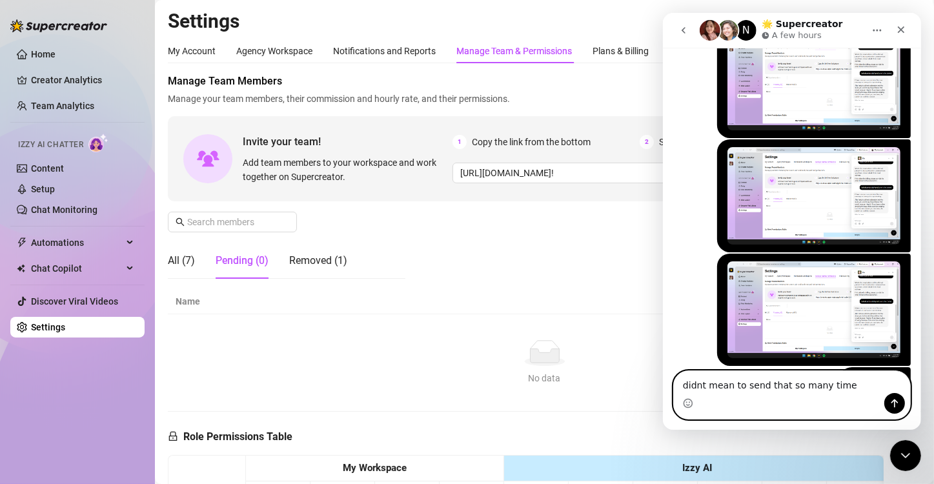
type textarea "didnt mean to send that so many times"
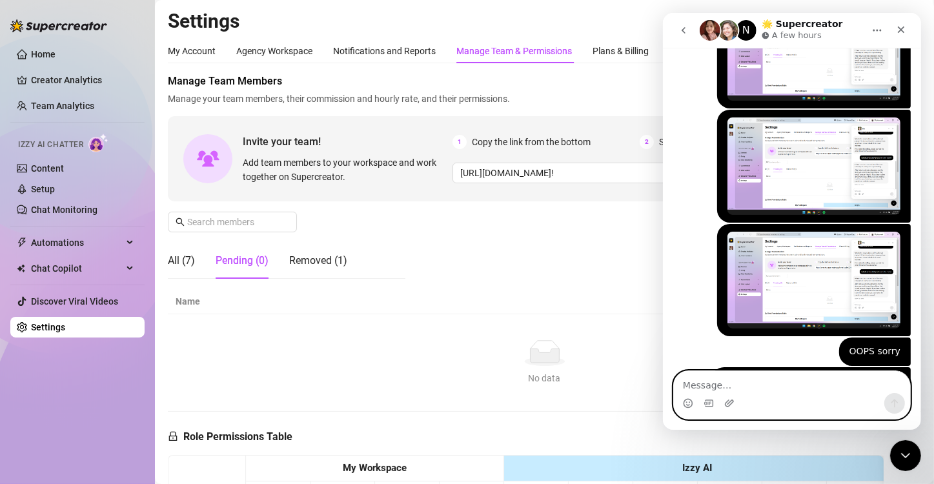
click at [736, 375] on textarea "Message…" at bounding box center [791, 382] width 236 height 22
paste textarea "[EMAIL_ADDRESS][DOMAIN_NAME]"
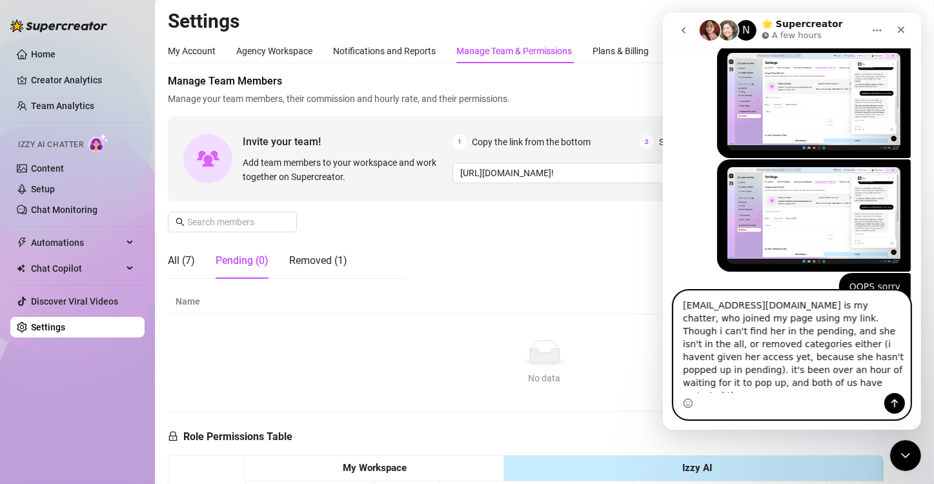
scroll to position [933, 0]
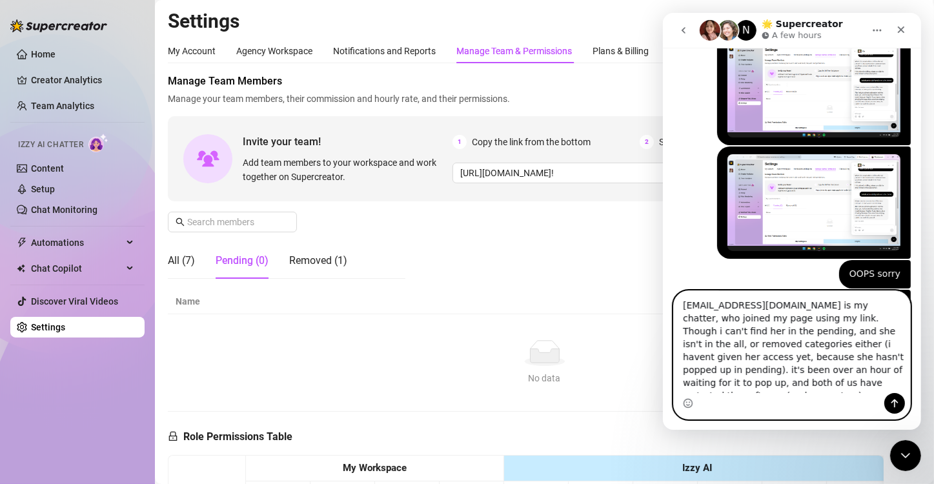
type textarea "isabela.santosluiz@gmail.com is my chatter, who joined my page using my link. T…"
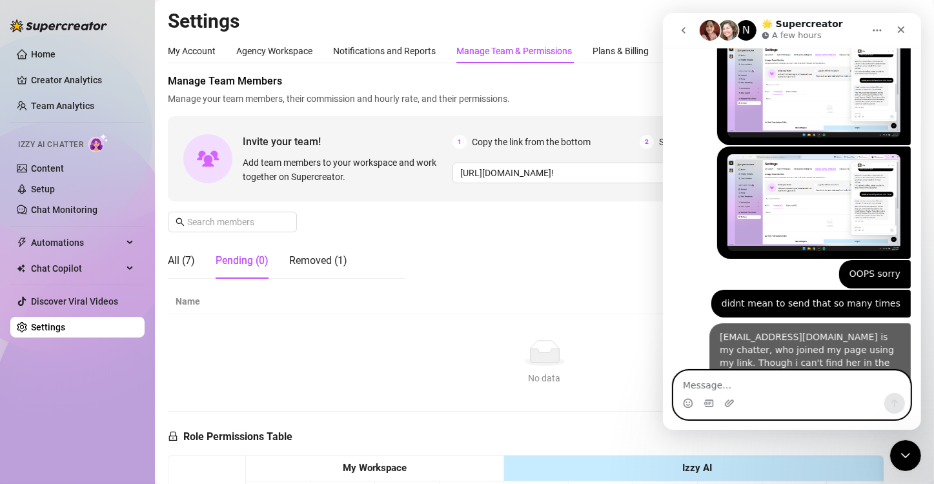
scroll to position [986, 0]
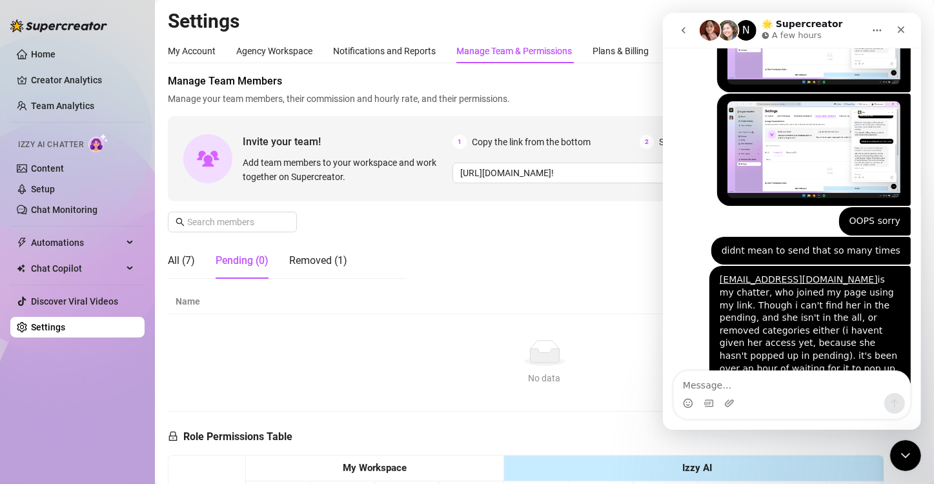
click at [494, 230] on div "Manage Team Members Manage your team members, their commission and hourly rate,…" at bounding box center [544, 182] width 753 height 216
click at [882, 34] on button "Home" at bounding box center [876, 30] width 25 height 25
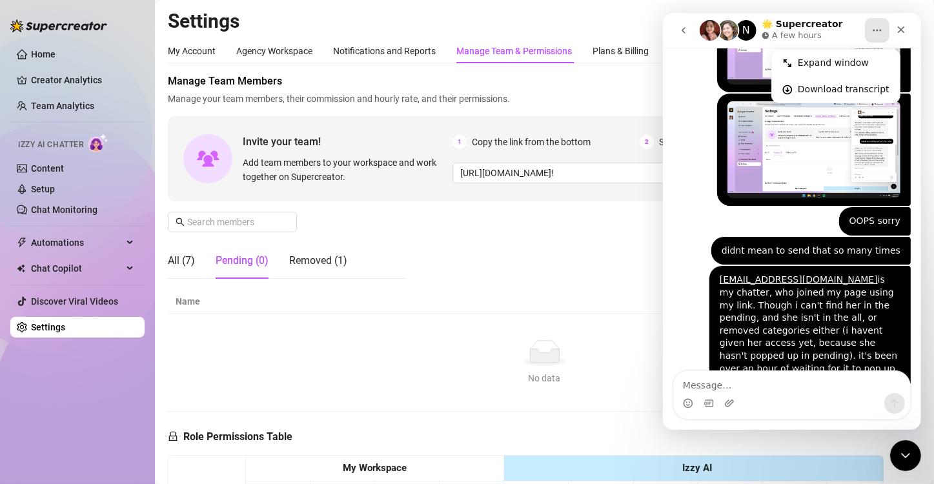
click at [859, 26] on div "N 🌟 Supercreator A few hours" at bounding box center [781, 30] width 164 height 23
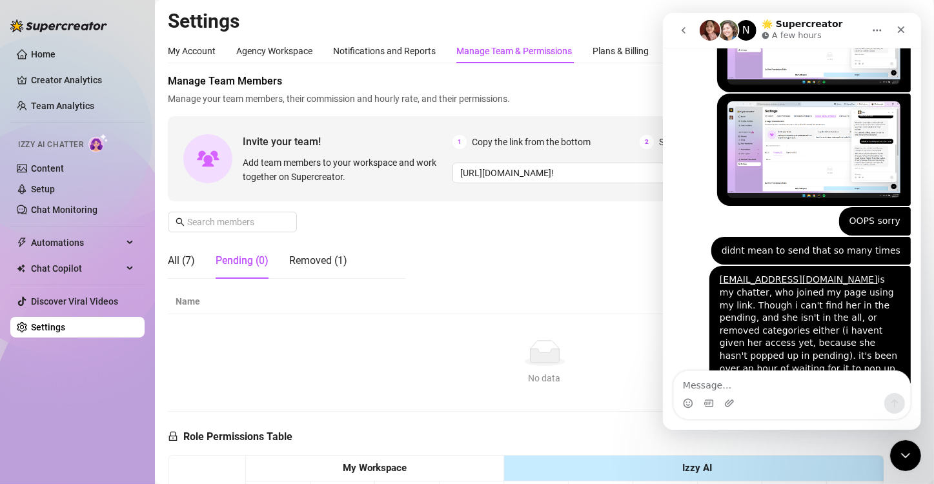
click at [848, 25] on div "N 🌟 Supercreator A few hours" at bounding box center [781, 30] width 164 height 23
click at [901, 445] on div "Close Intercom Messenger" at bounding box center [905, 455] width 31 height 31
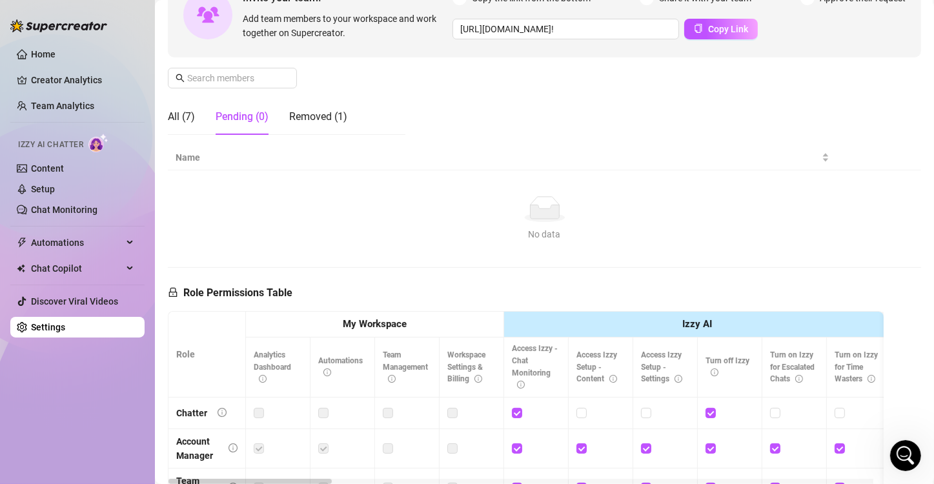
scroll to position [0, 0]
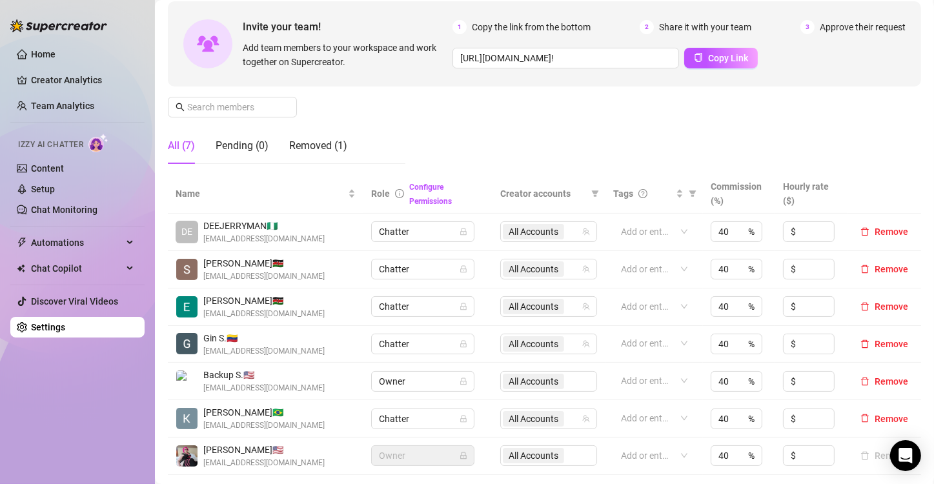
scroll to position [204, 0]
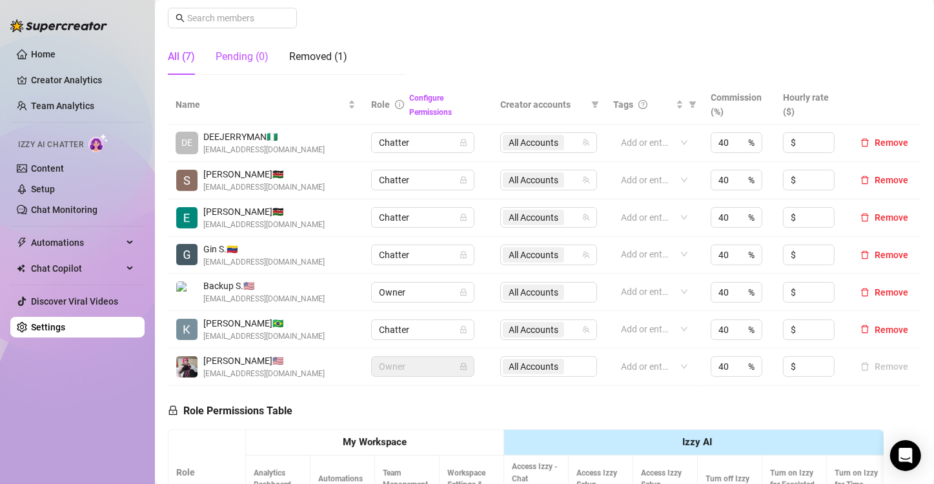
click at [242, 56] on div "Pending (0)" at bounding box center [242, 56] width 53 height 15
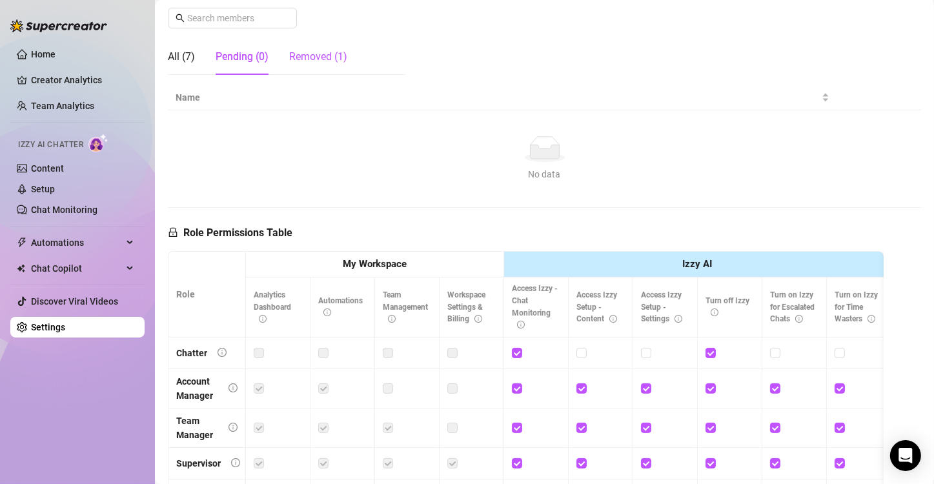
click at [300, 59] on div "Removed (1)" at bounding box center [318, 56] width 58 height 15
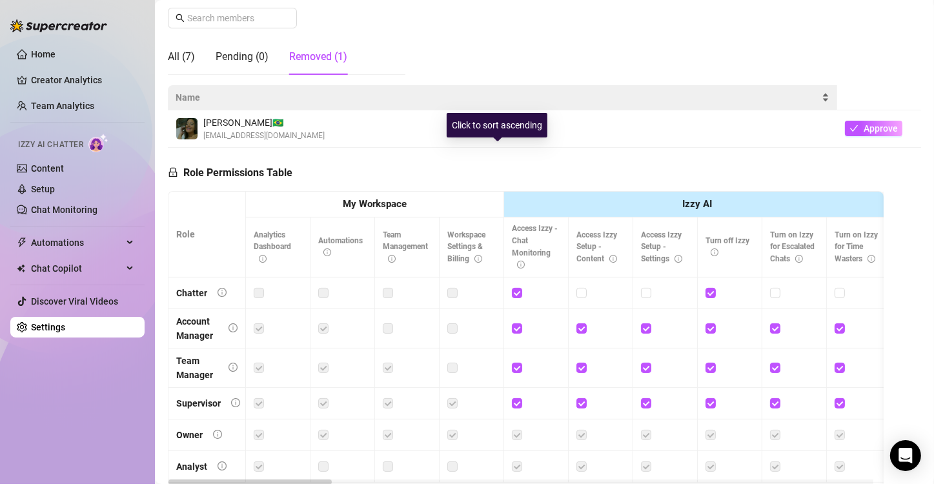
scroll to position [0, 0]
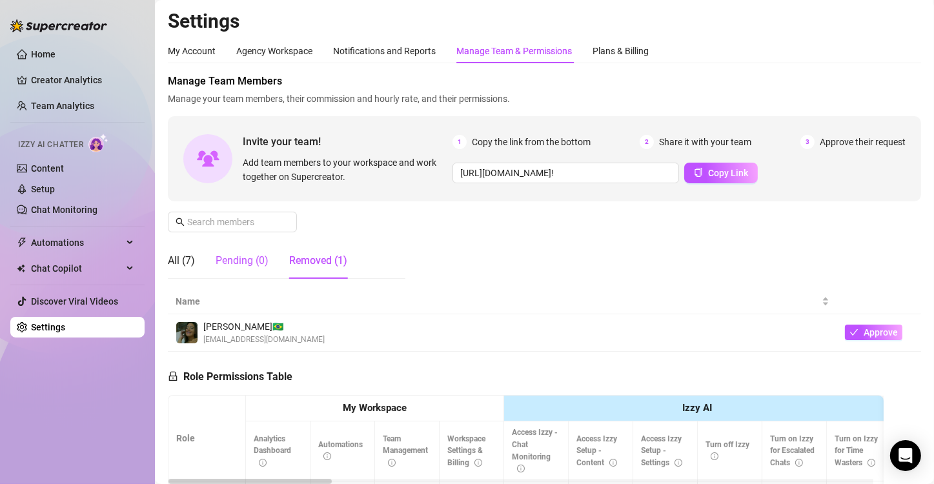
click at [255, 267] on div "Pending (0)" at bounding box center [242, 260] width 53 height 15
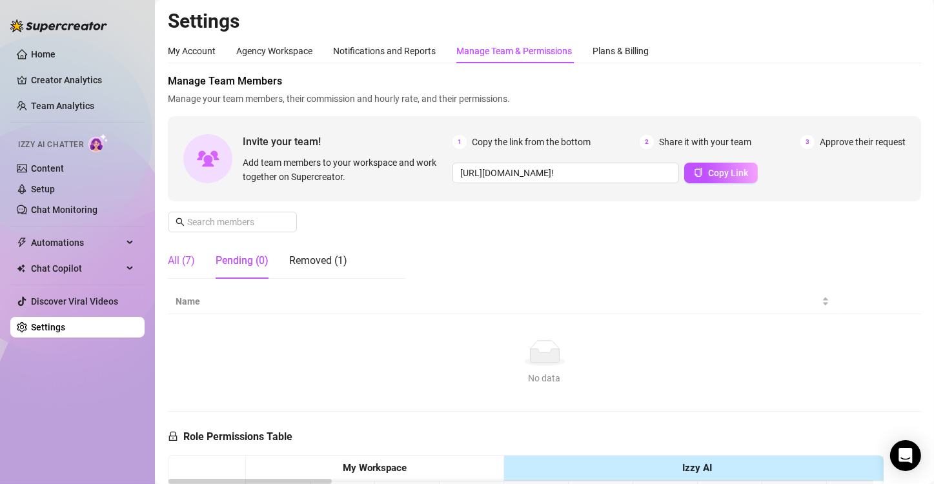
click at [190, 260] on div "All (7)" at bounding box center [181, 260] width 27 height 15
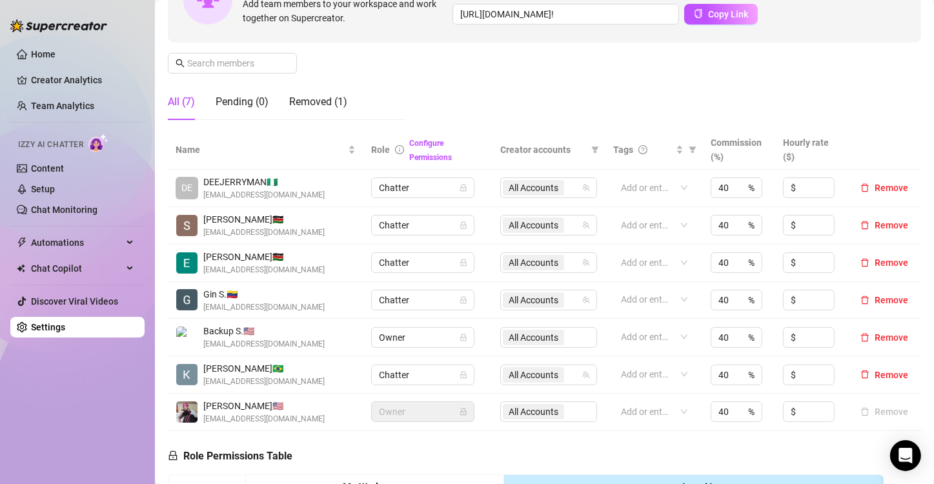
scroll to position [217, 0]
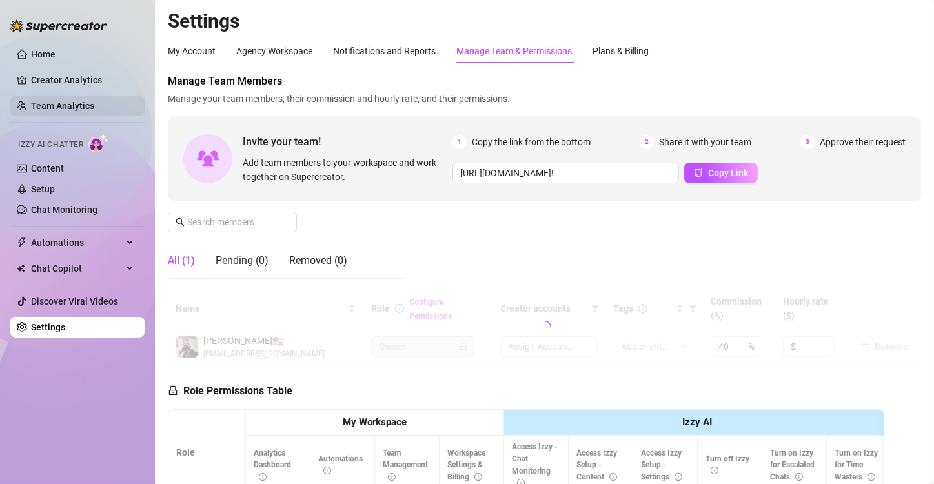
click at [58, 105] on link "Team Analytics" at bounding box center [62, 106] width 63 height 10
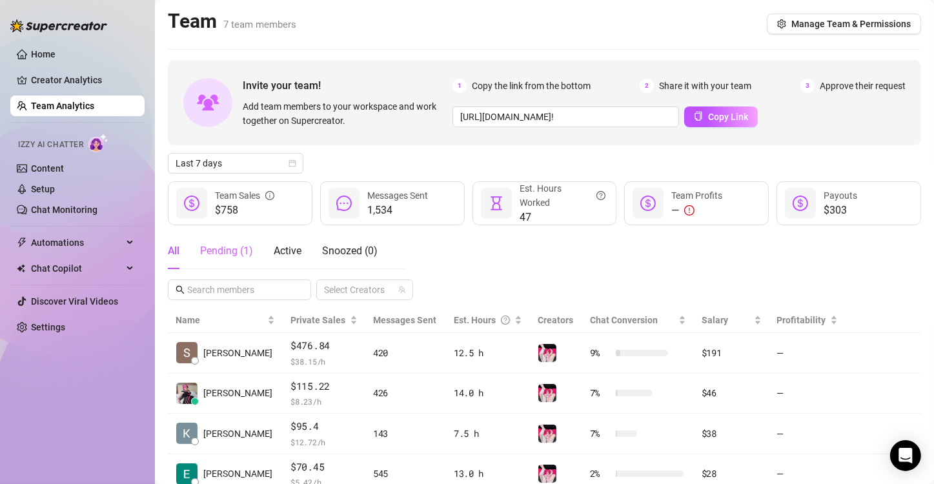
click at [229, 259] on div "Pending ( 1 )" at bounding box center [226, 251] width 53 height 36
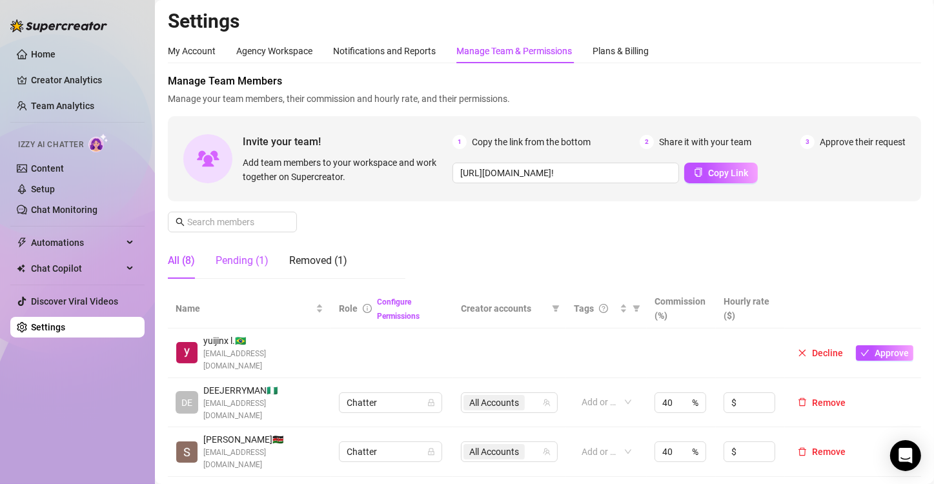
click at [233, 258] on div "Pending (1)" at bounding box center [242, 260] width 53 height 15
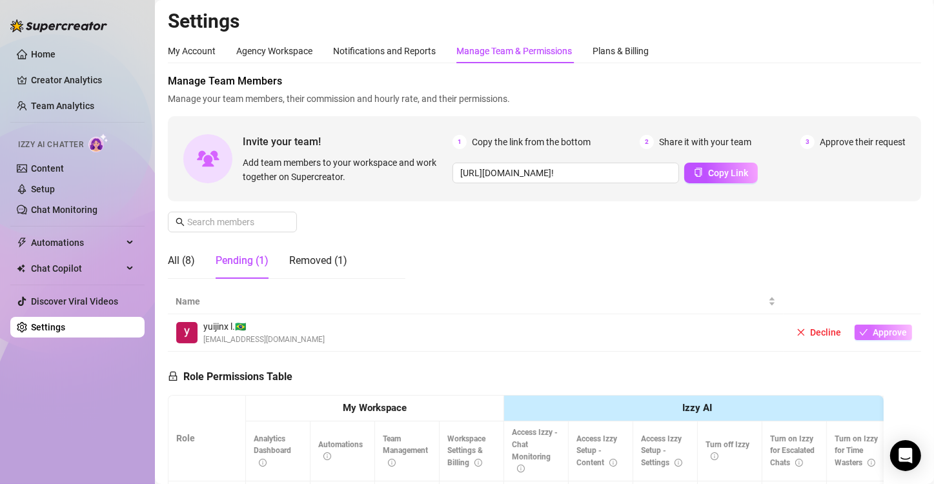
click at [615, 336] on button "Approve" at bounding box center [883, 332] width 57 height 15
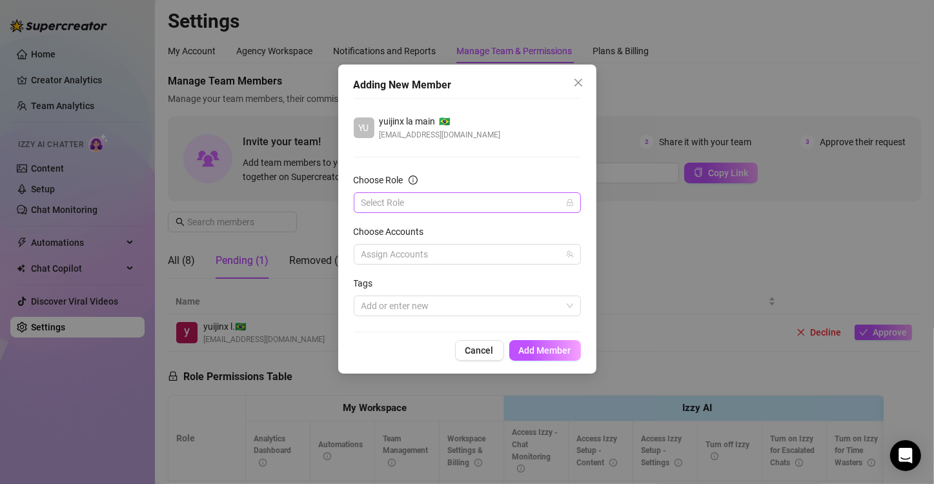
click at [409, 194] on input "Choose Role" at bounding box center [461, 202] width 200 height 19
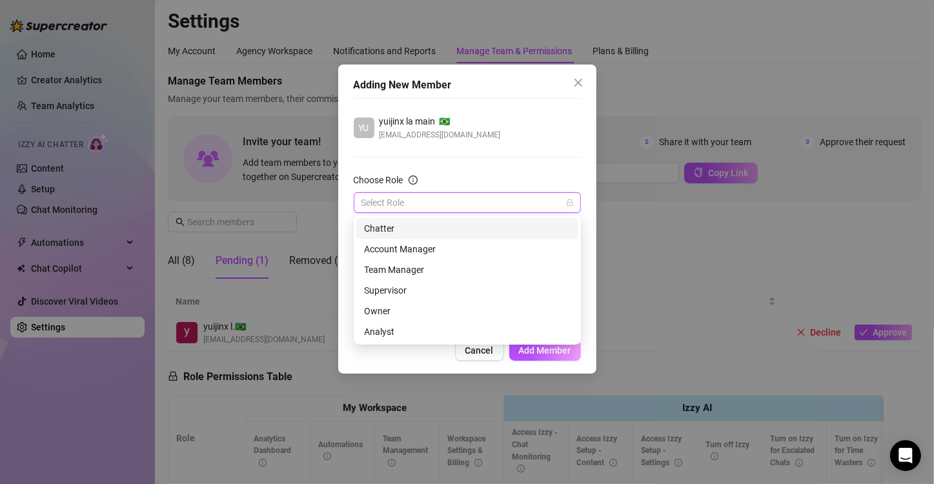
click at [403, 227] on div "Chatter" at bounding box center [467, 228] width 207 height 14
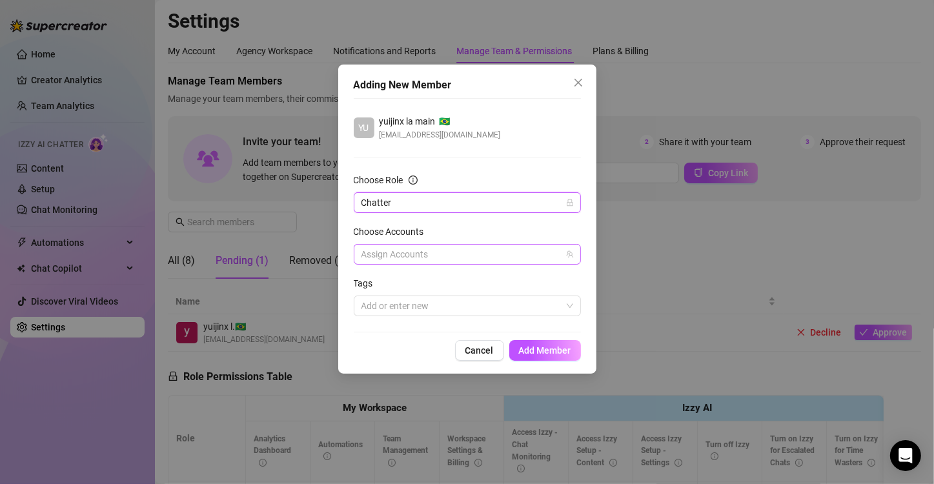
click at [411, 252] on div at bounding box center [460, 254] width 209 height 18
click at [411, 294] on span "emopink69" at bounding box center [433, 299] width 45 height 10
checkbox input "true"
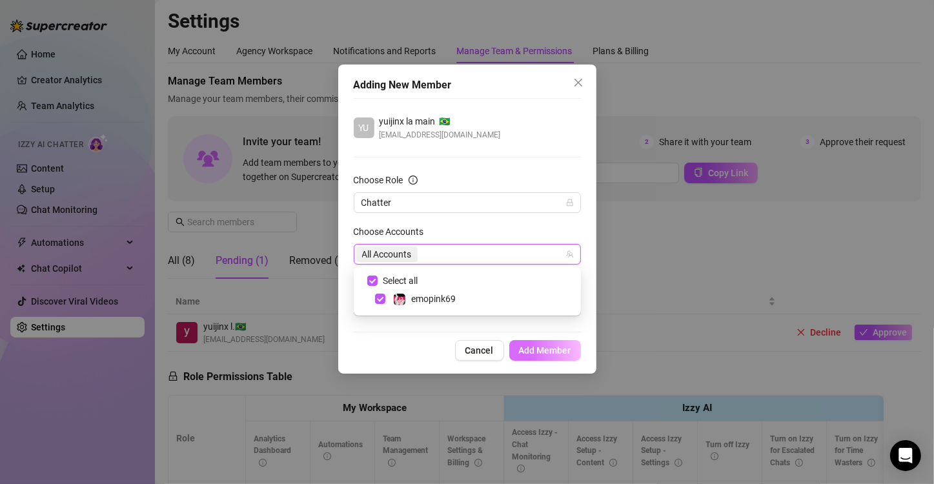
click at [550, 348] on span "Add Member" at bounding box center [545, 350] width 52 height 10
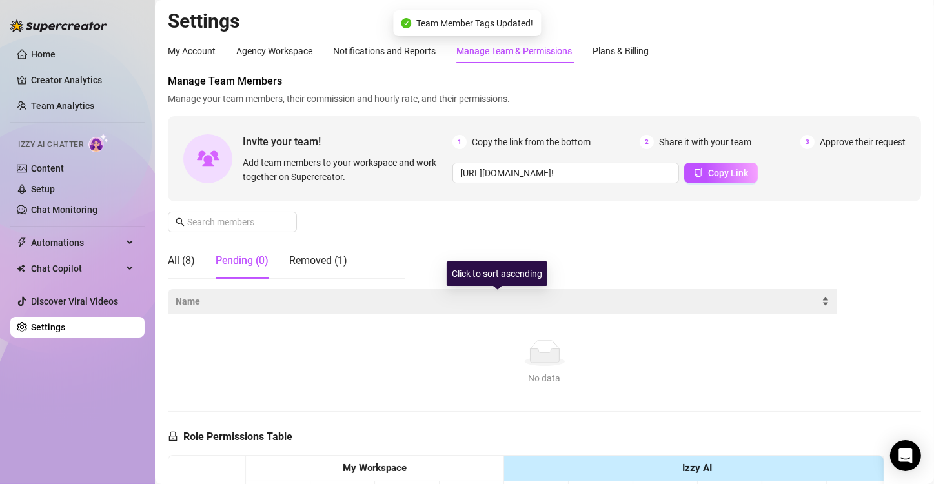
click at [474, 300] on span "Name" at bounding box center [498, 301] width 644 height 14
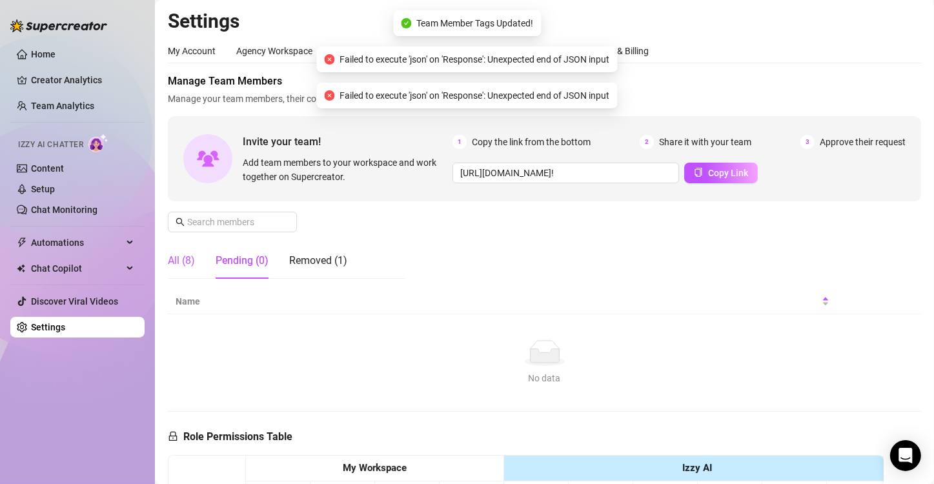
click at [185, 267] on div "All (8)" at bounding box center [181, 260] width 27 height 15
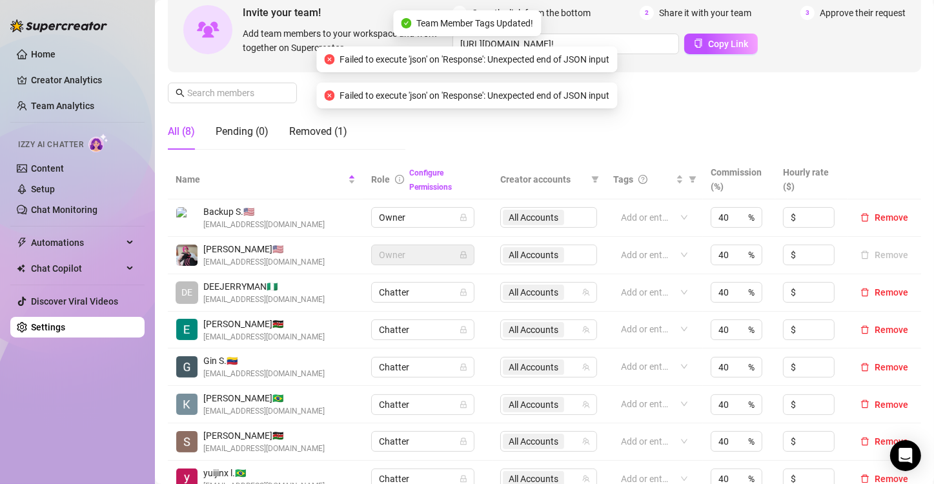
scroll to position [194, 0]
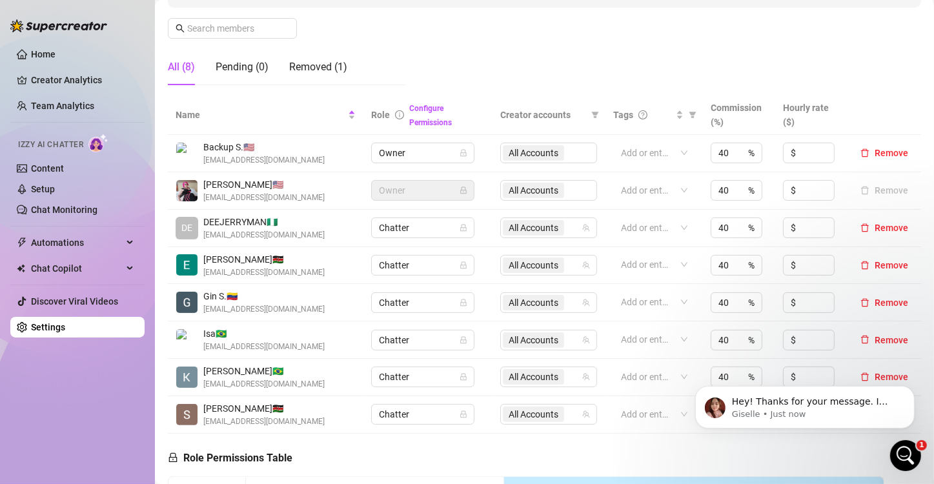
scroll to position [0, 0]
click at [615, 418] on p "Giselle • 16m ago" at bounding box center [814, 414] width 167 height 12
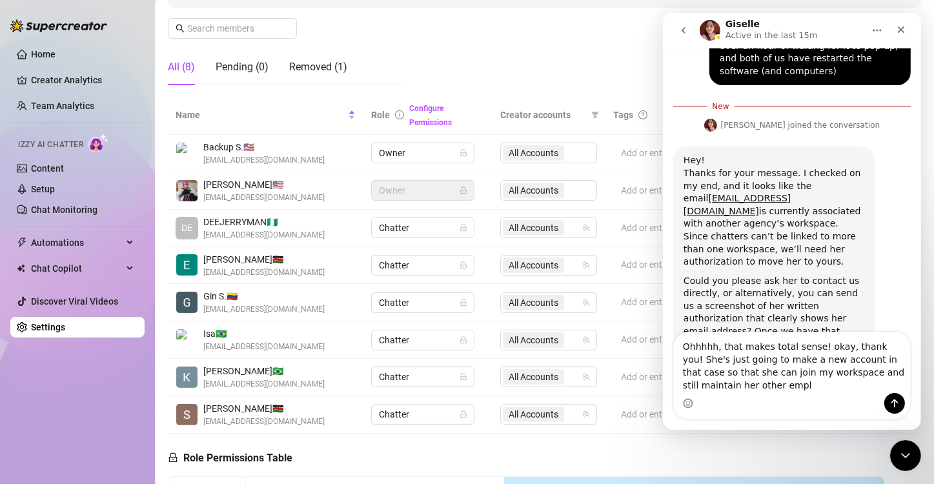
scroll to position [1, 0]
type textarea "Ohhhhh, that makes total sense! okay, thank you! She's just going to make a new…"
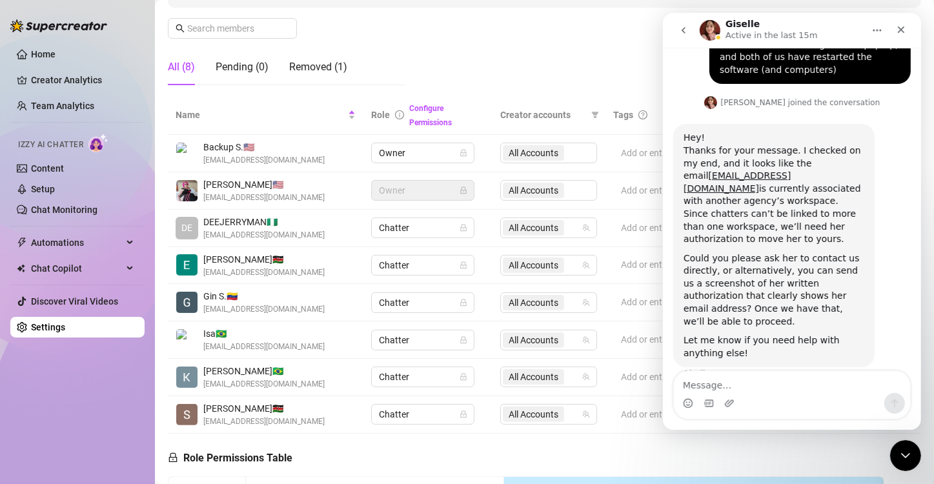
scroll to position [1334, 0]
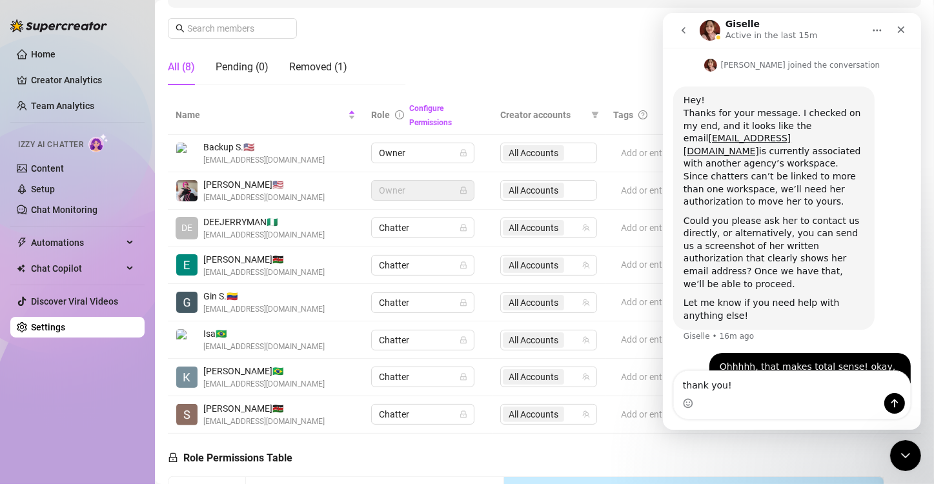
type textarea "thank you!"
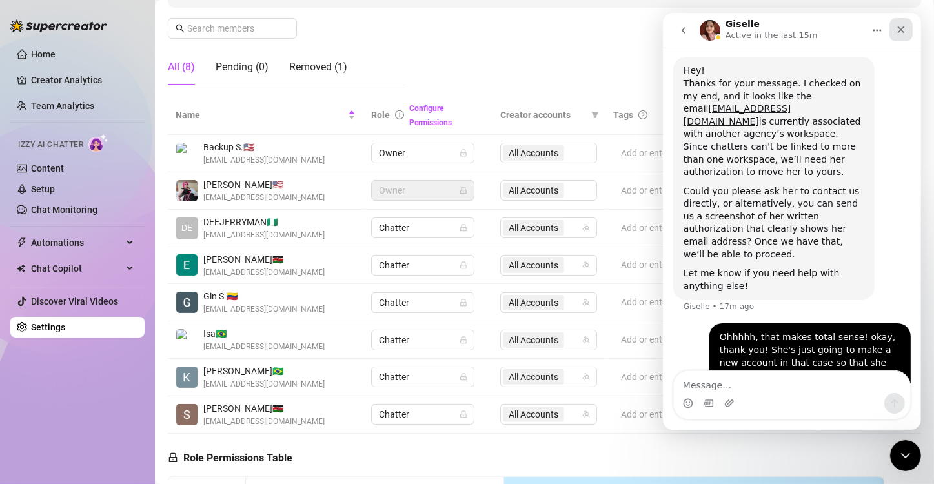
click at [615, 31] on icon "Close" at bounding box center [900, 30] width 10 height 10
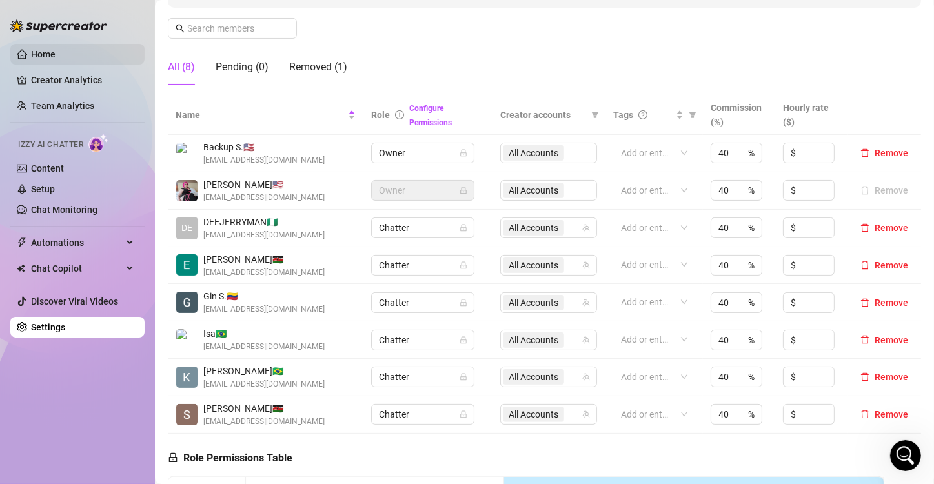
click at [44, 52] on link "Home" at bounding box center [43, 54] width 25 height 10
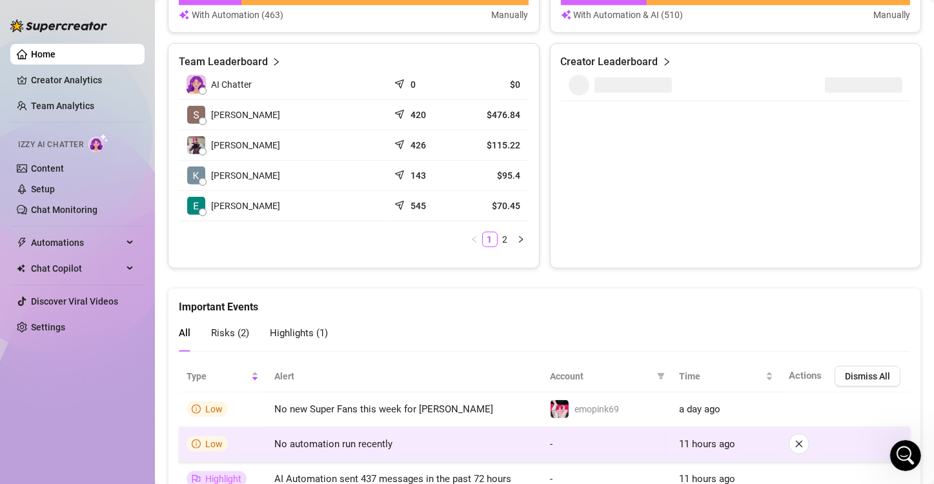
scroll to position [646, 0]
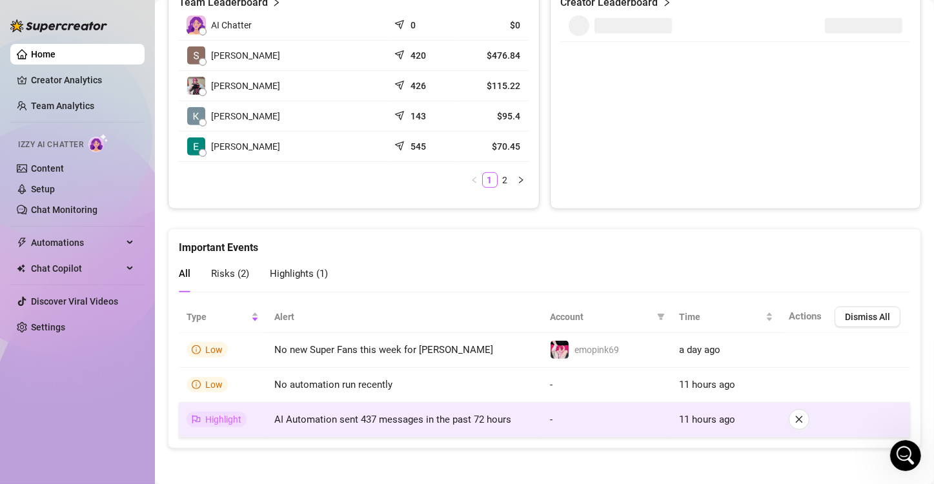
click at [504, 421] on span "AI Automation sent 437 messages in the past 72 hours" at bounding box center [392, 420] width 237 height 12
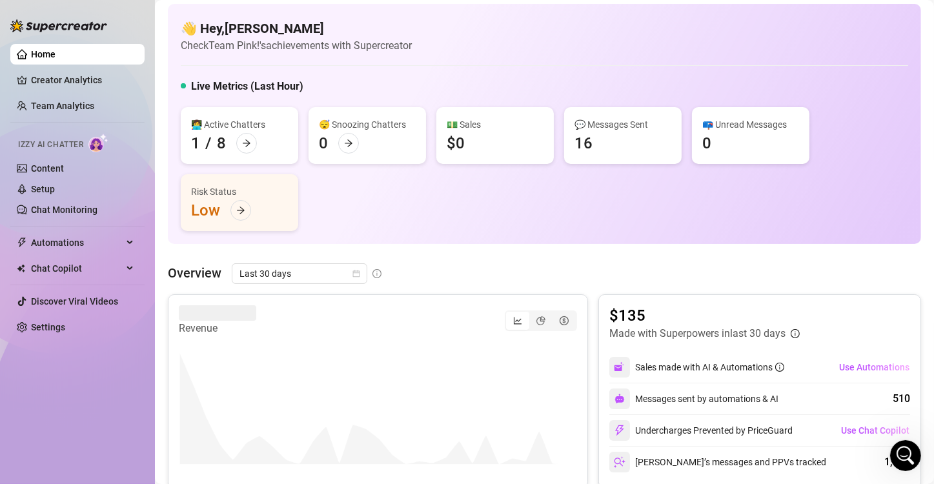
scroll to position [0, 0]
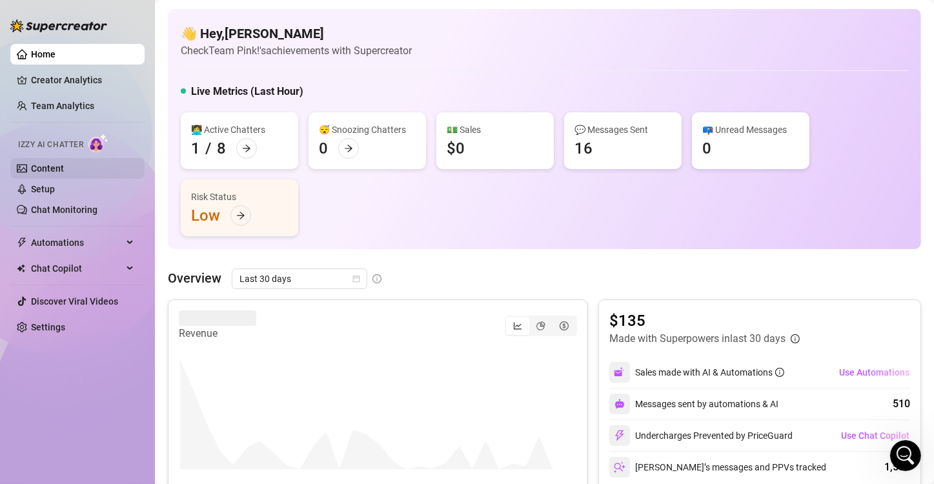
click at [38, 164] on link "Content" at bounding box center [47, 168] width 33 height 10
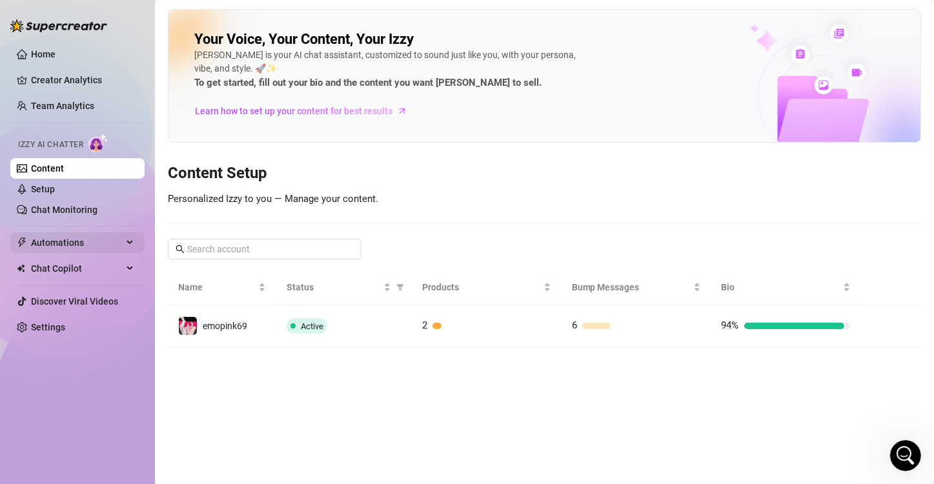
click at [70, 243] on span "Automations" at bounding box center [77, 242] width 92 height 21
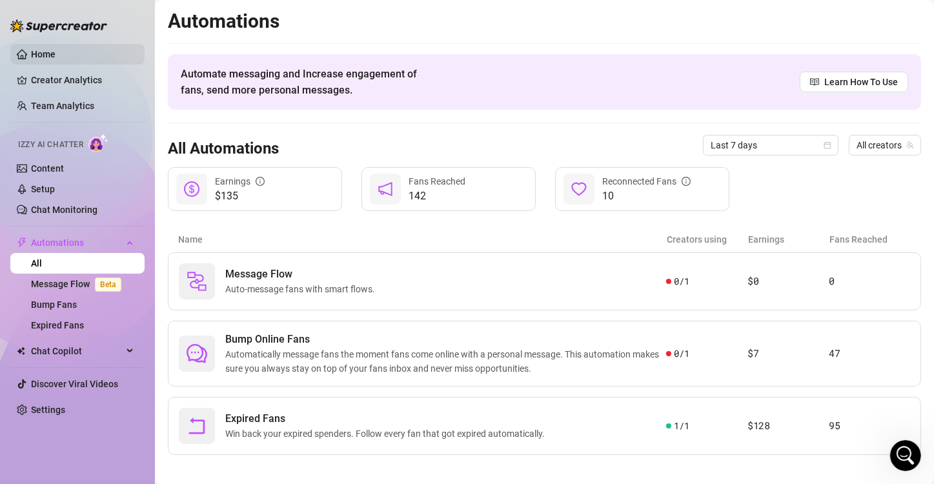
click at [56, 57] on link "Home" at bounding box center [43, 54] width 25 height 10
